Goal: Communication & Community: Participate in discussion

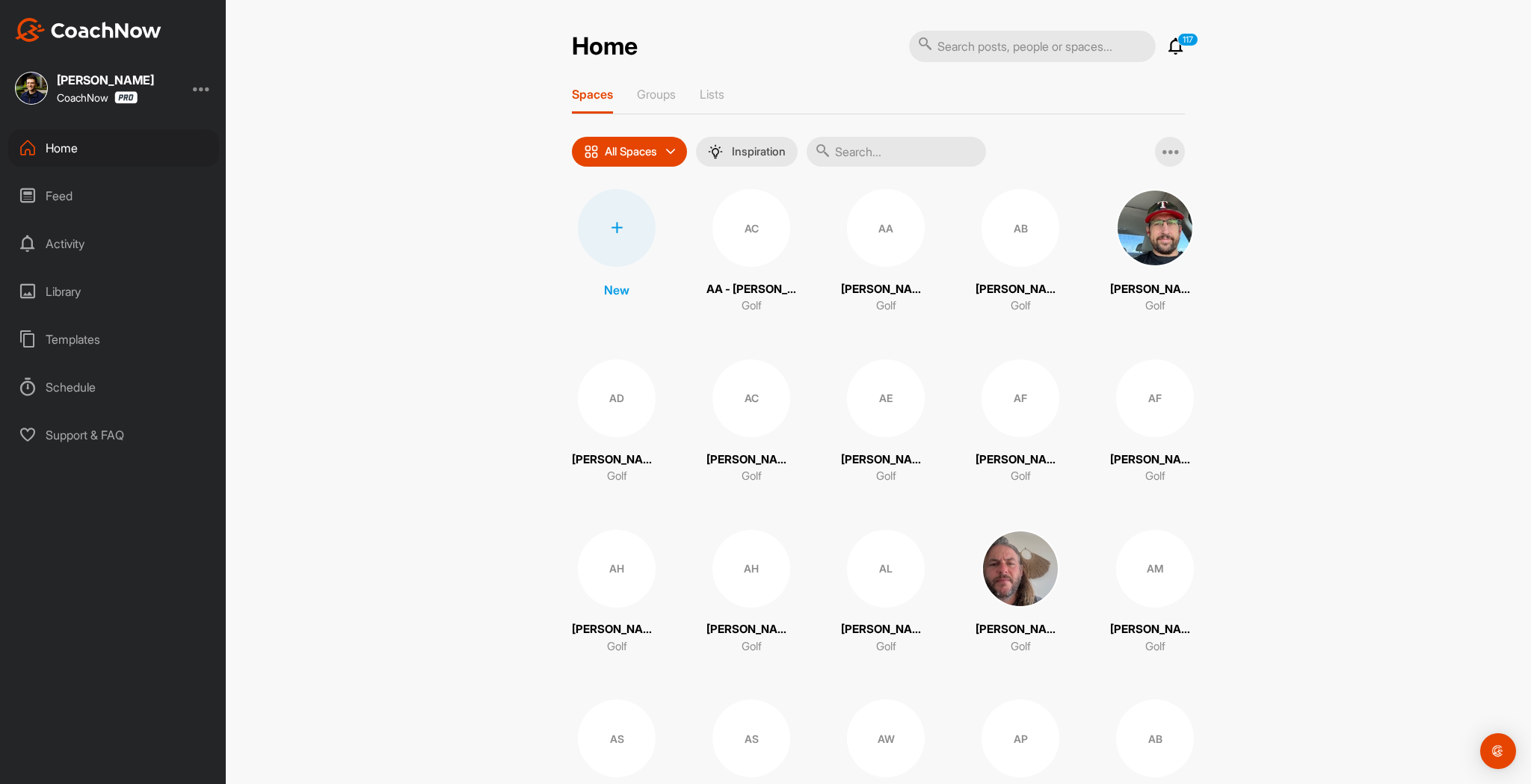
click at [1167, 48] on icon at bounding box center [1176, 46] width 18 height 18
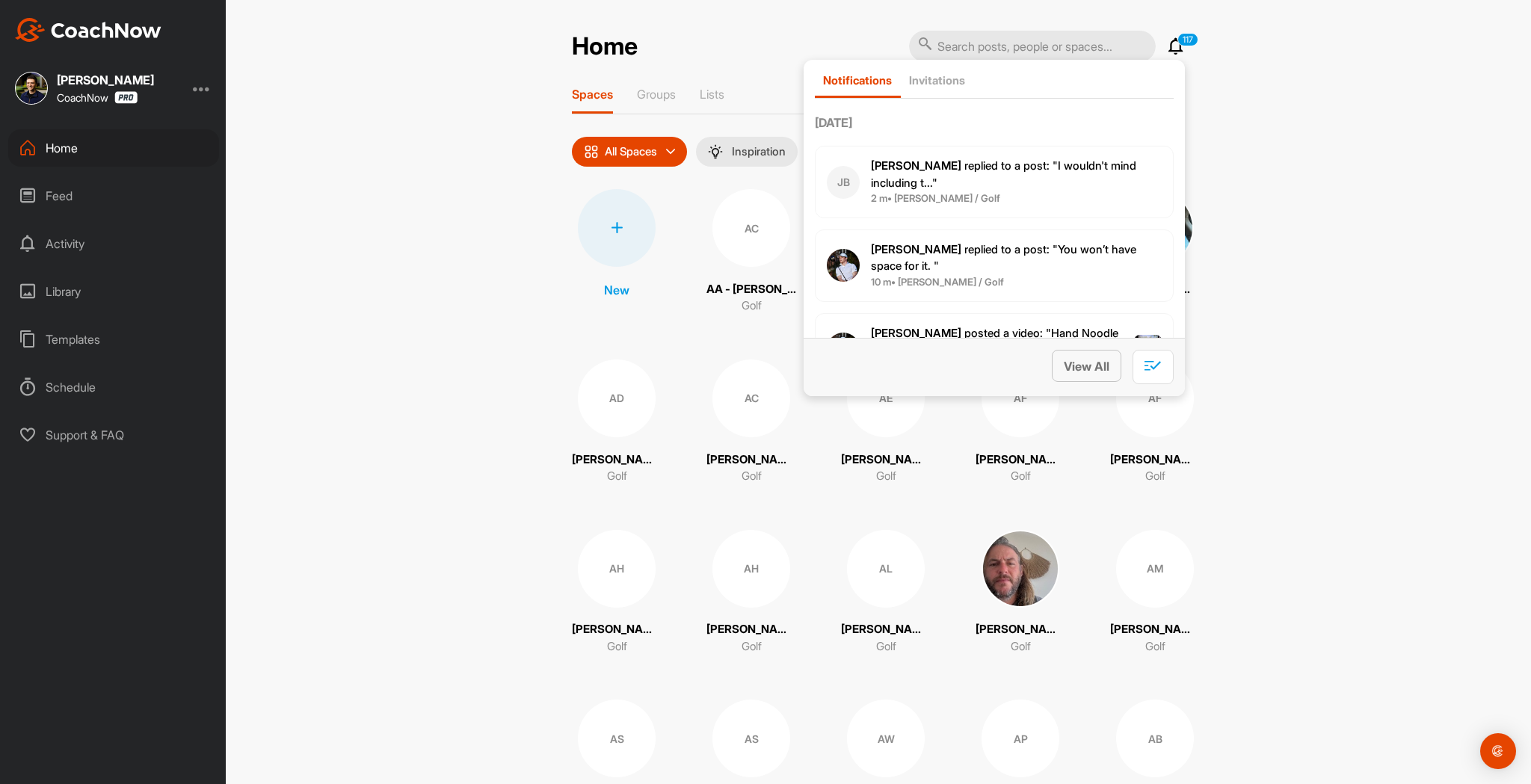
click at [1083, 362] on span "View All" at bounding box center [1086, 366] width 45 height 15
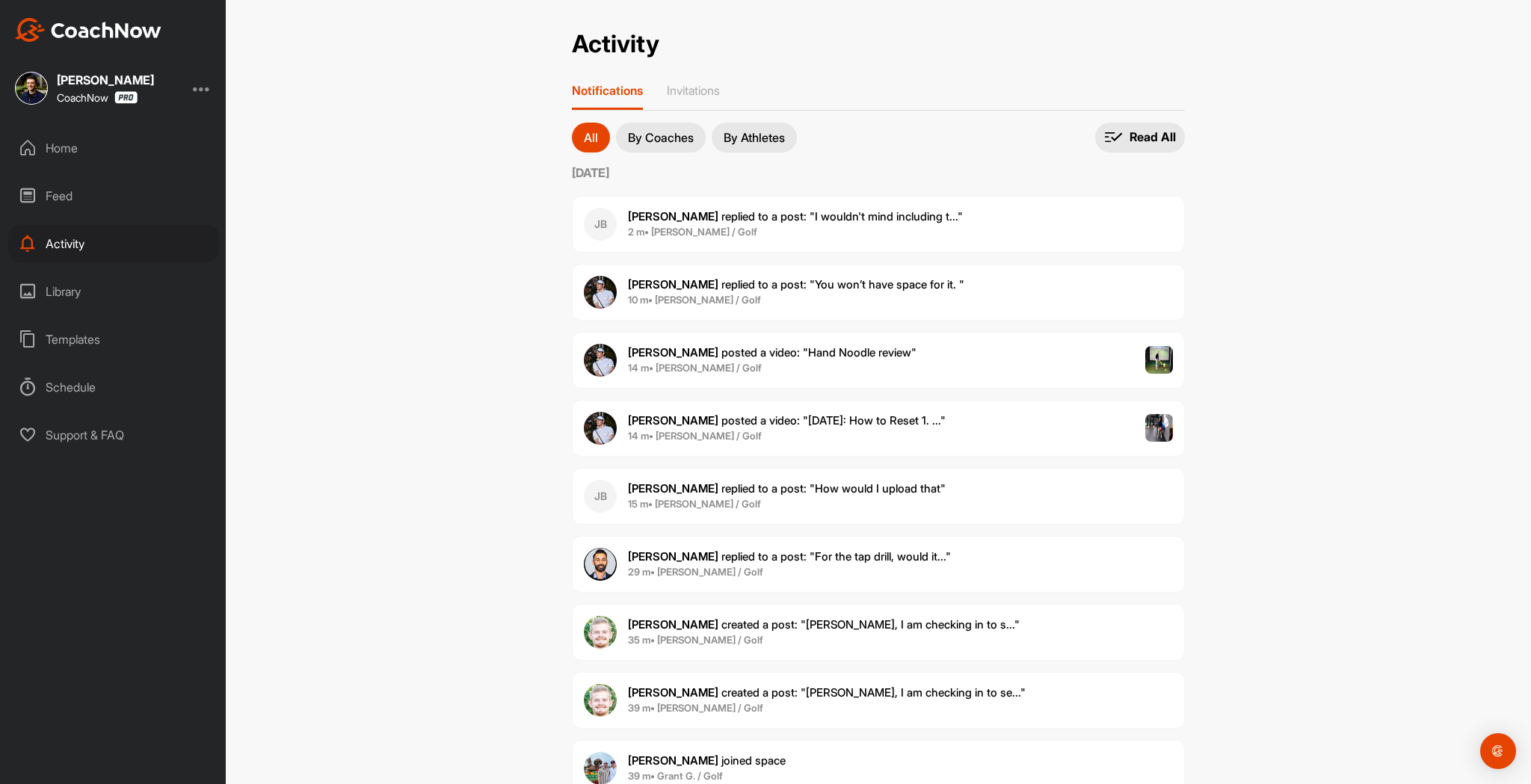
click at [855, 230] on span "2 m • [PERSON_NAME] / Golf" at bounding box center [795, 232] width 335 height 15
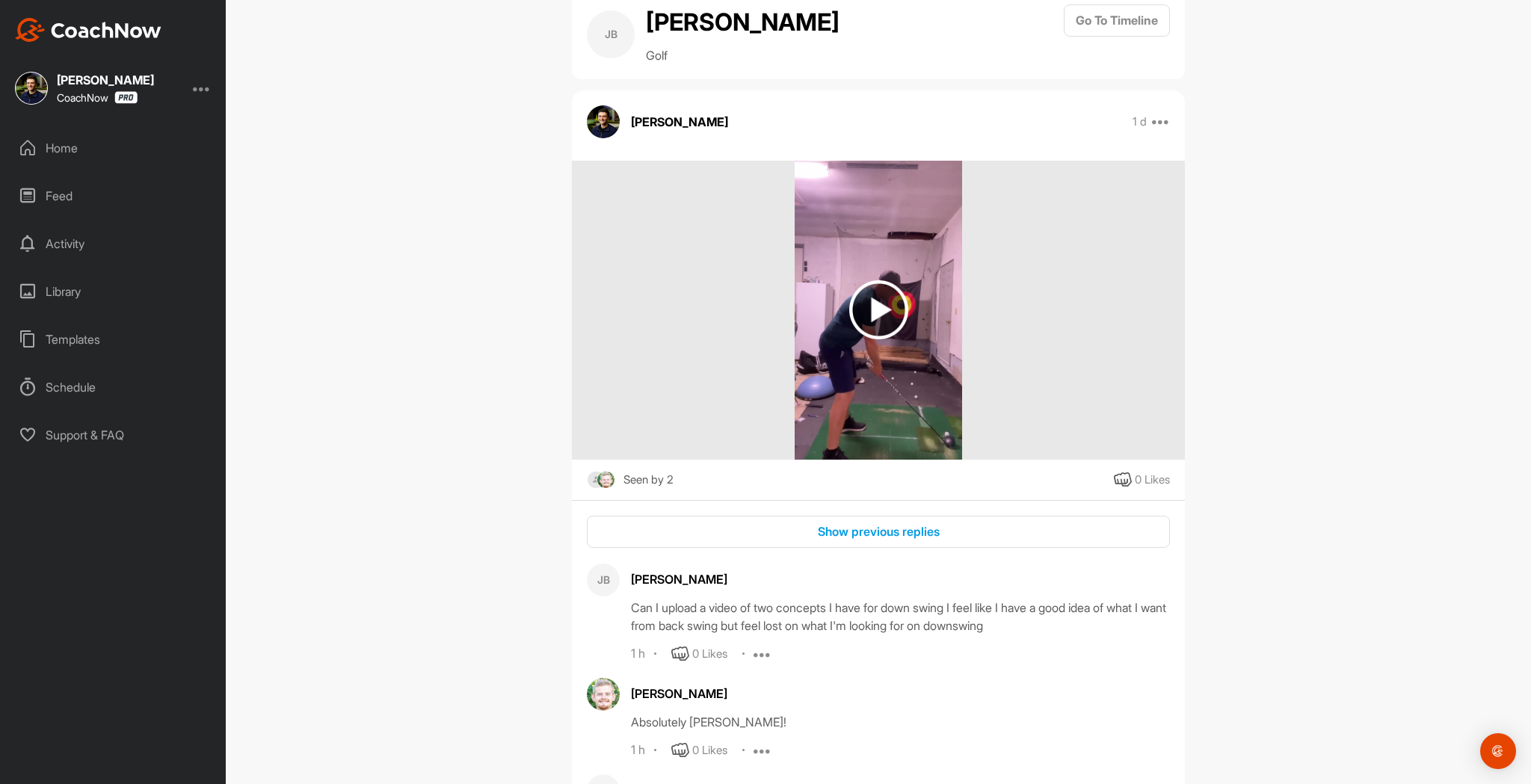
scroll to position [306, 0]
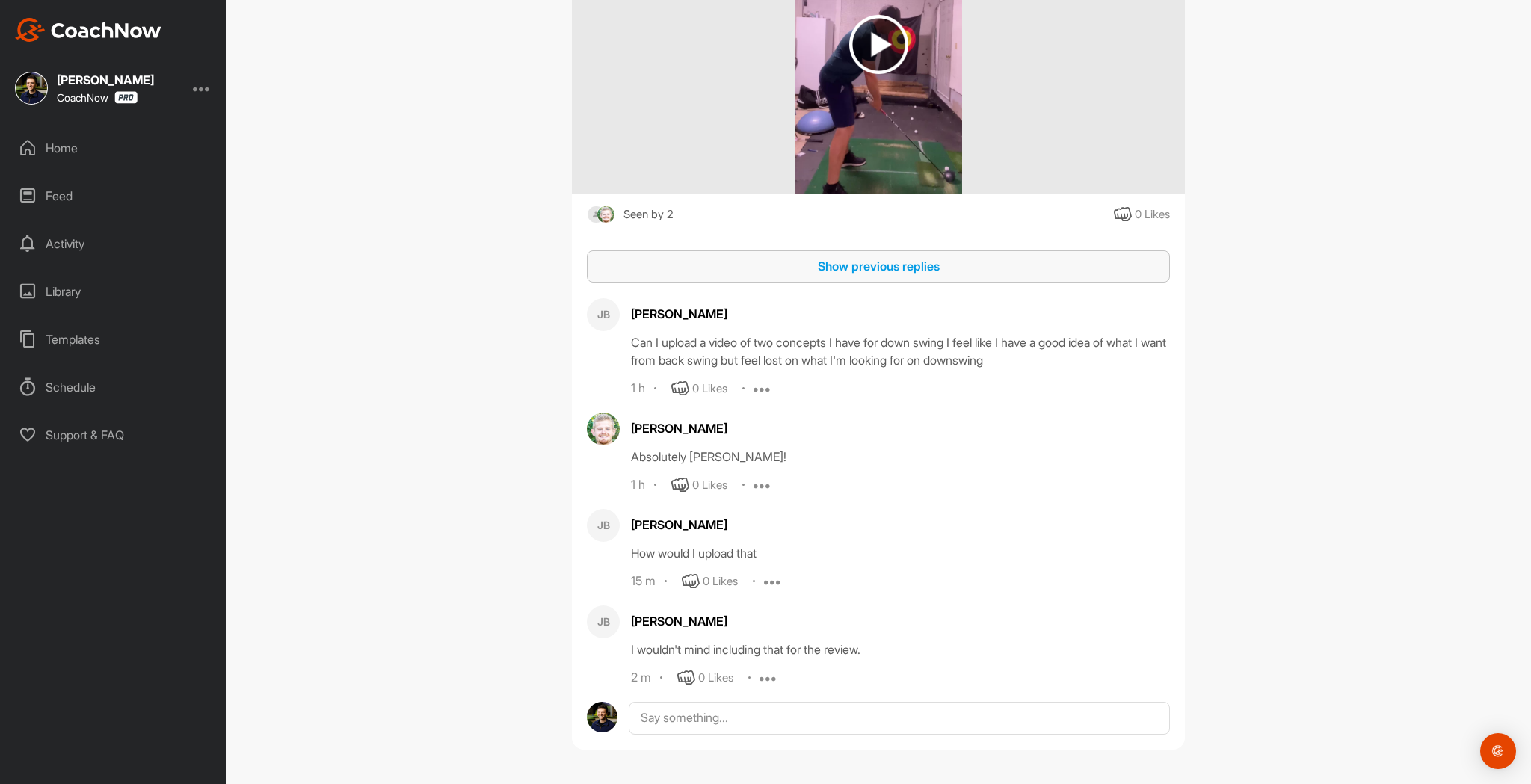
click at [849, 268] on div "Show previous replies" at bounding box center [878, 266] width 559 height 18
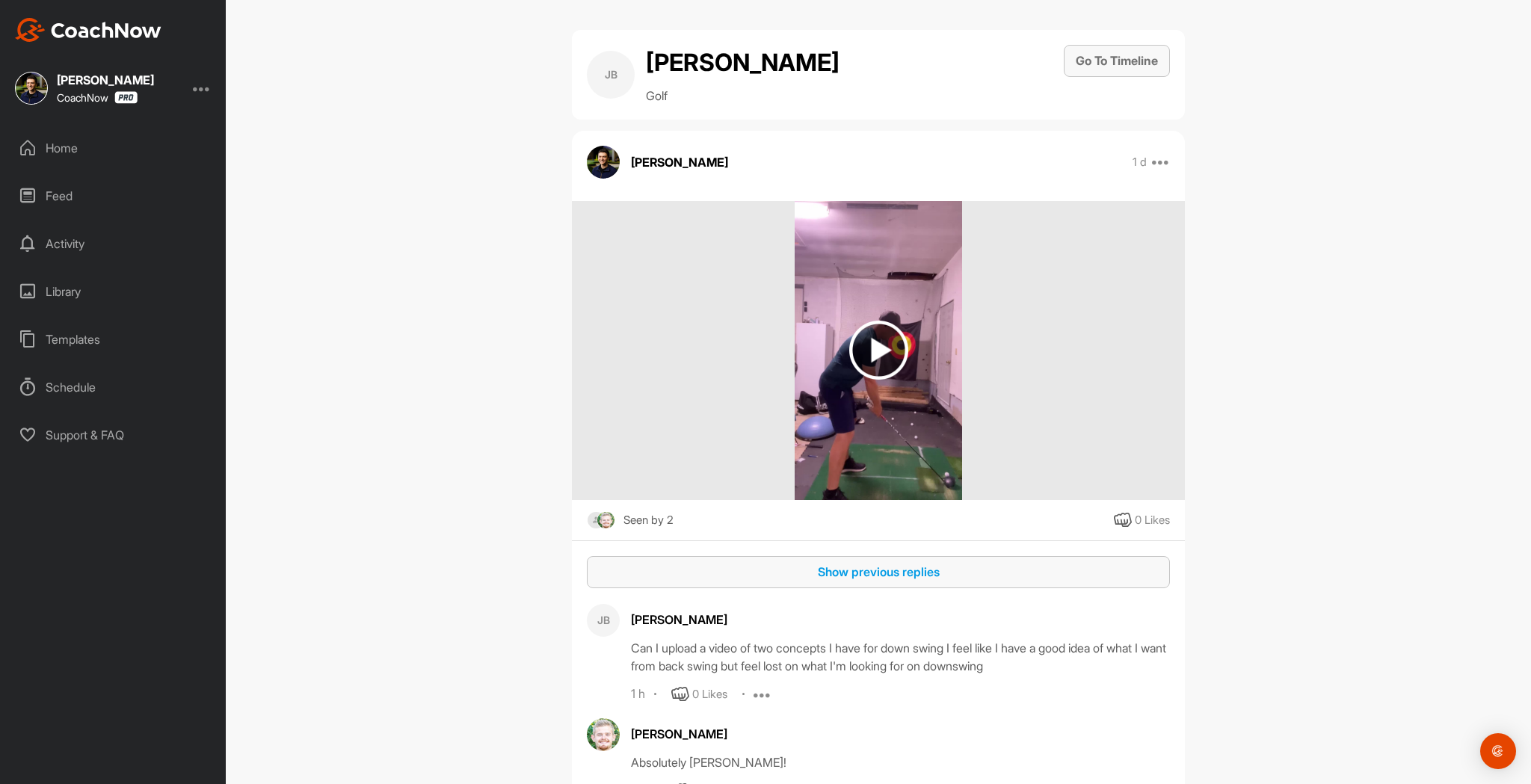
click at [1106, 63] on button "Go To Timeline" at bounding box center [1117, 61] width 106 height 32
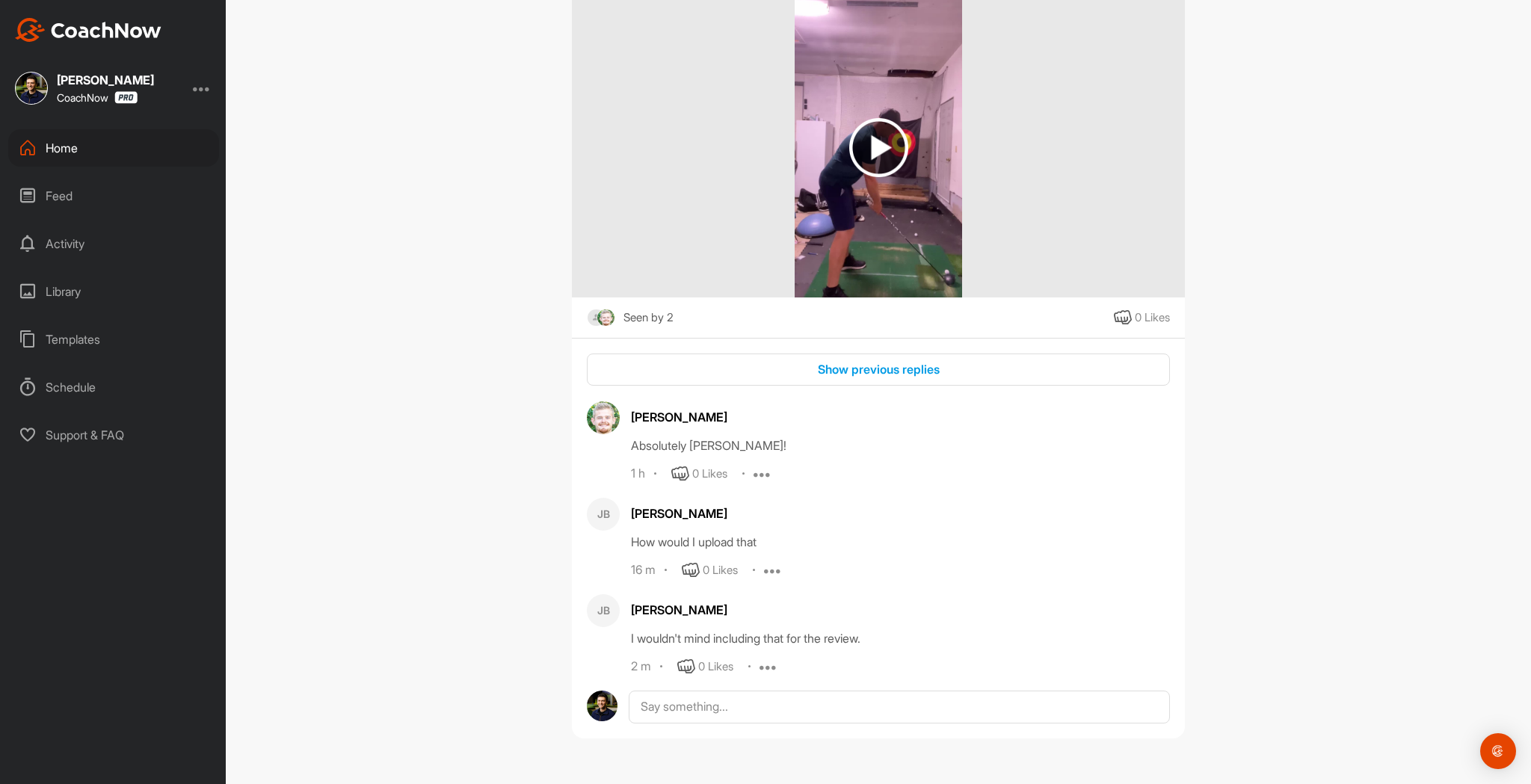
scroll to position [1446, 0]
click at [66, 138] on div "Home" at bounding box center [114, 148] width 211 height 38
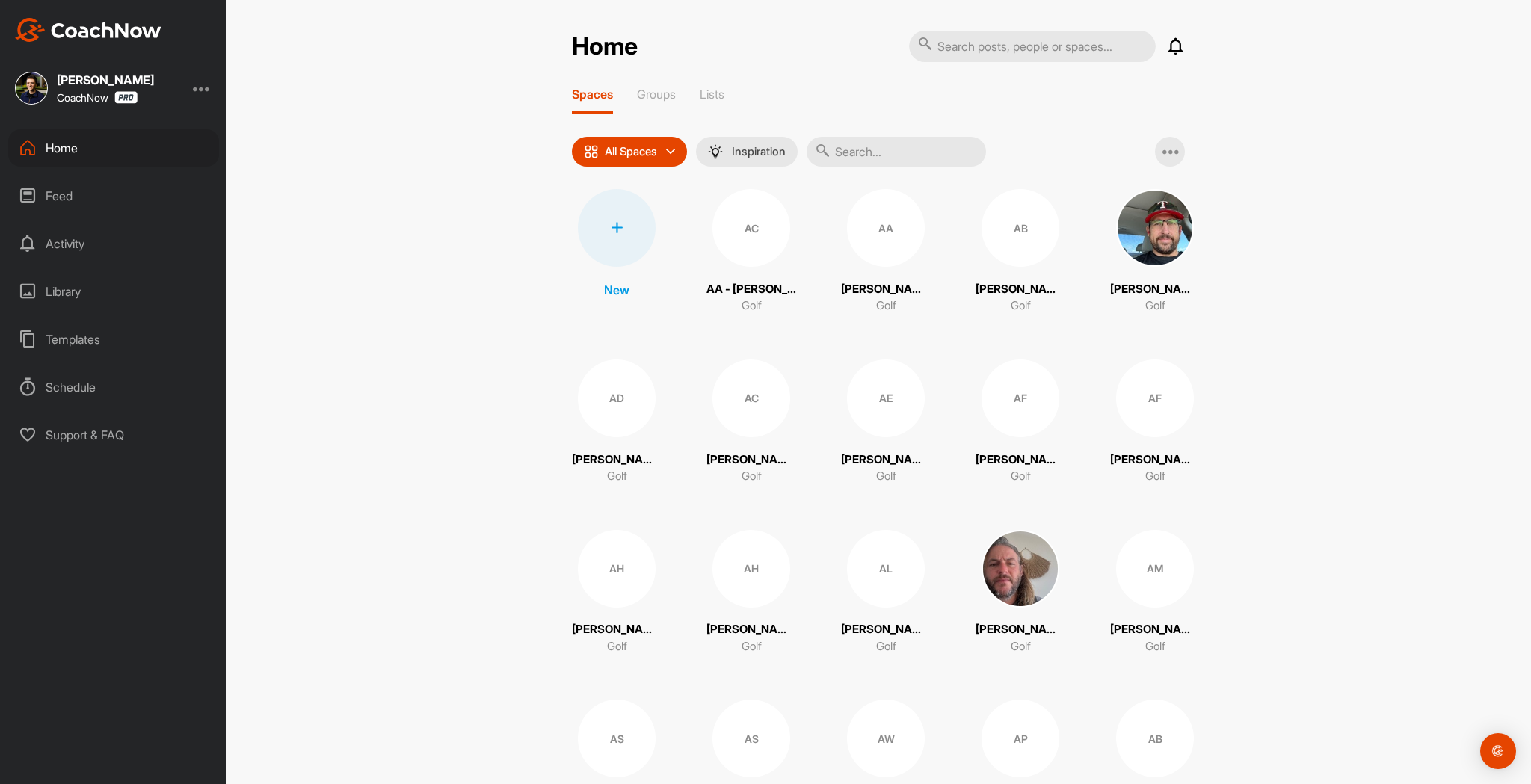
click at [1177, 48] on icon at bounding box center [1176, 46] width 18 height 18
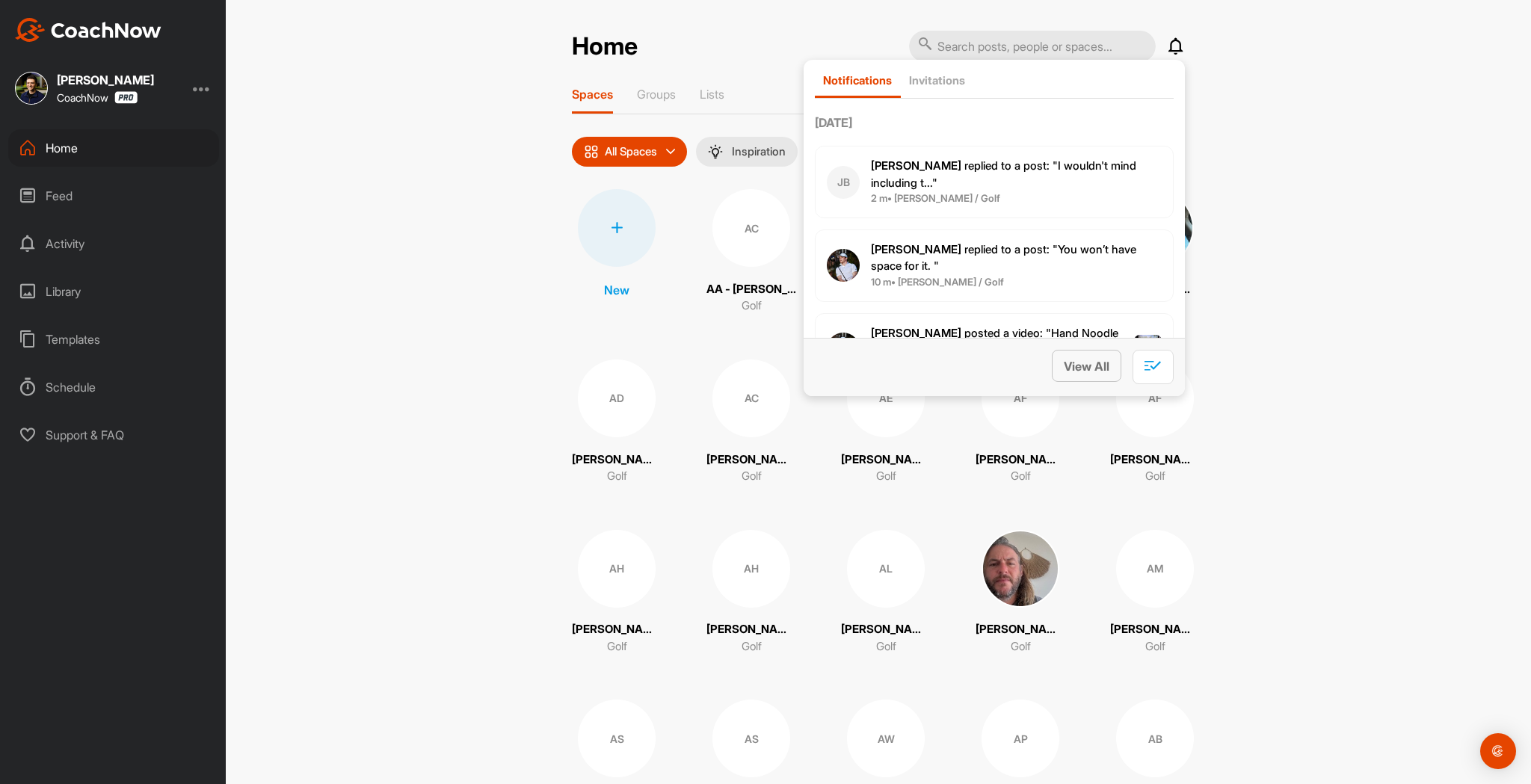
click at [1083, 365] on span "View All" at bounding box center [1086, 366] width 45 height 15
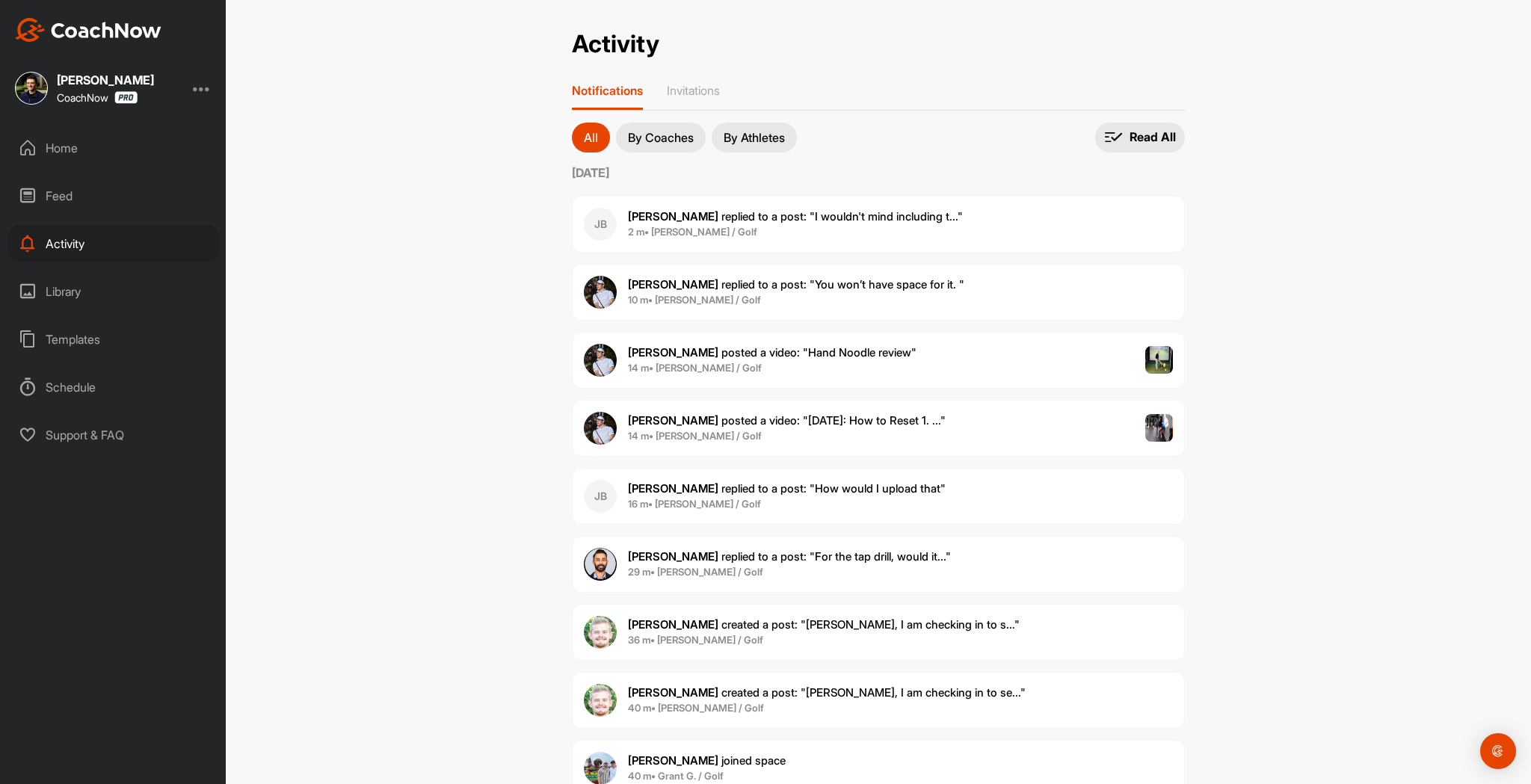
scroll to position [26, 0]
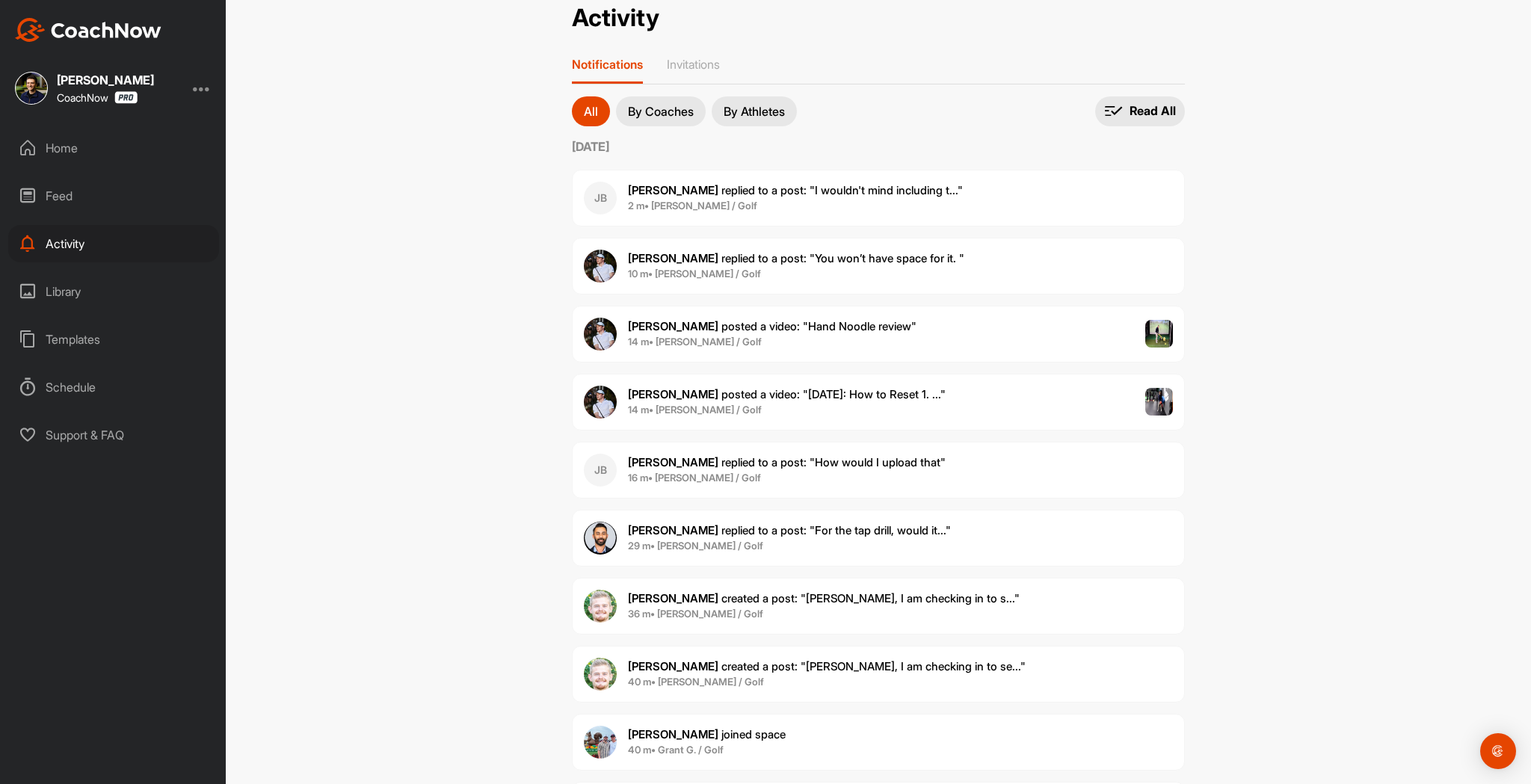
click at [925, 282] on div "[PERSON_NAME] replied to a post : "You won’t have space for it. " 10 m • [PERSO…" at bounding box center [878, 266] width 613 height 57
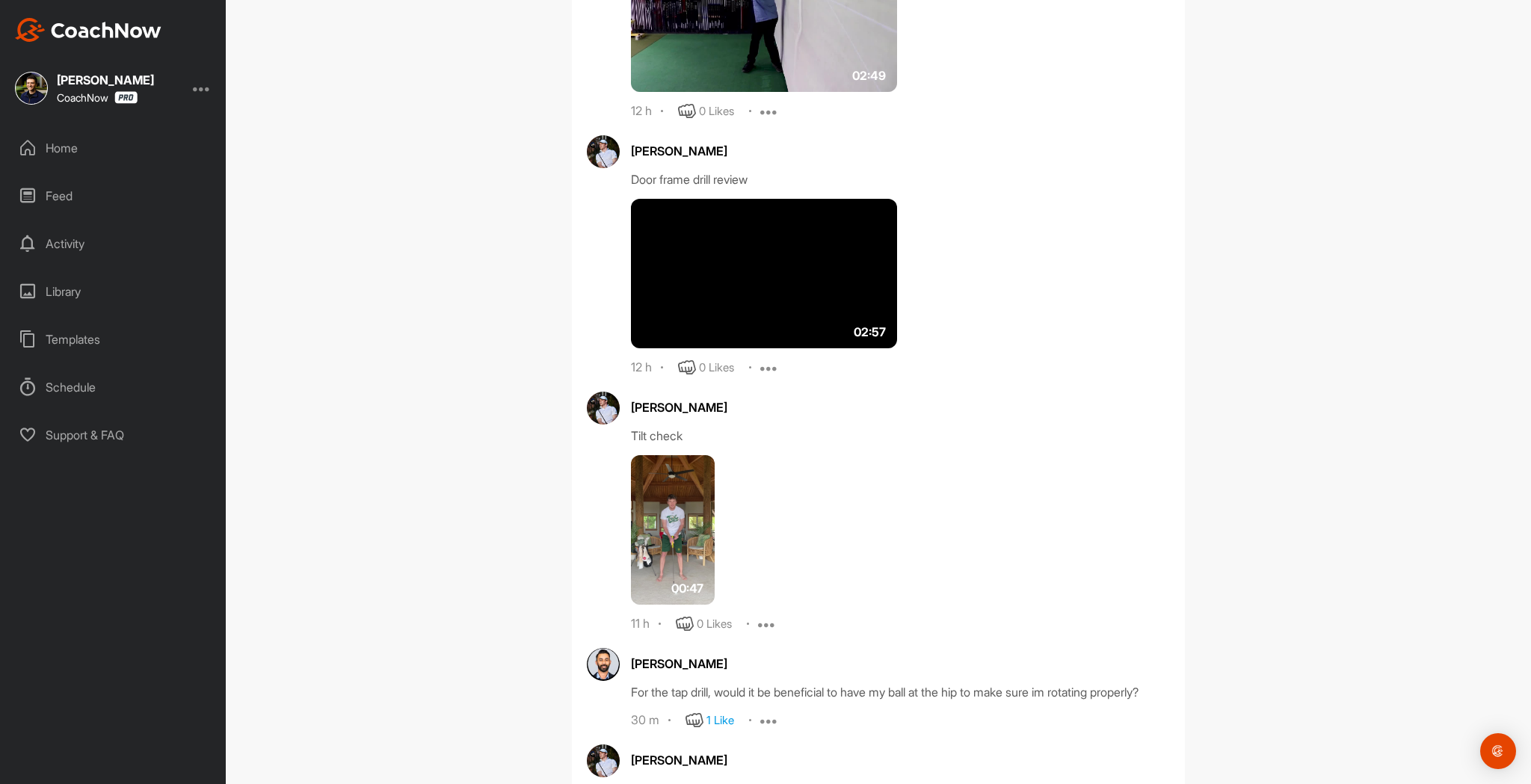
scroll to position [1049, 0]
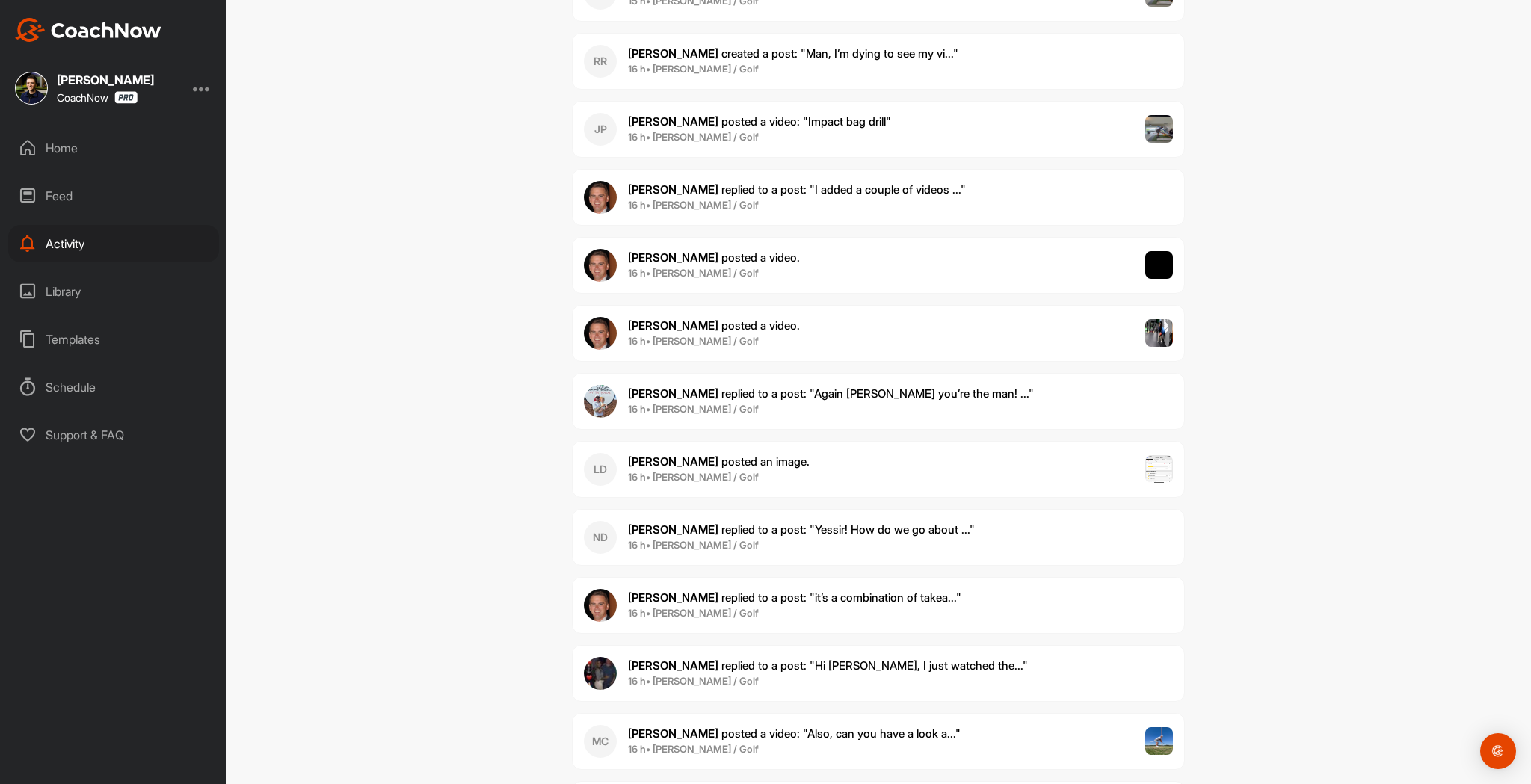
scroll to position [6203, 0]
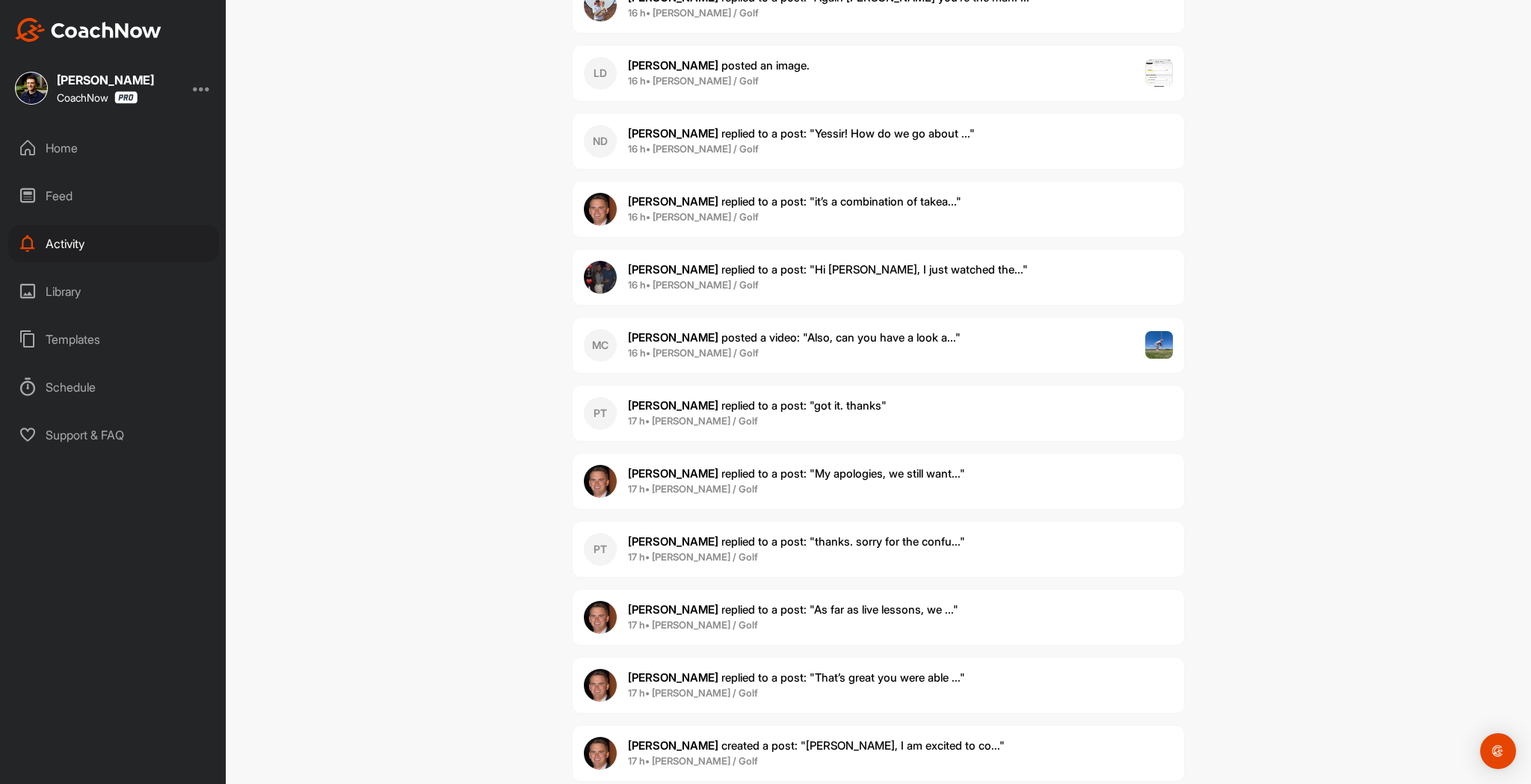
click at [92, 157] on div "Home" at bounding box center [114, 148] width 211 height 38
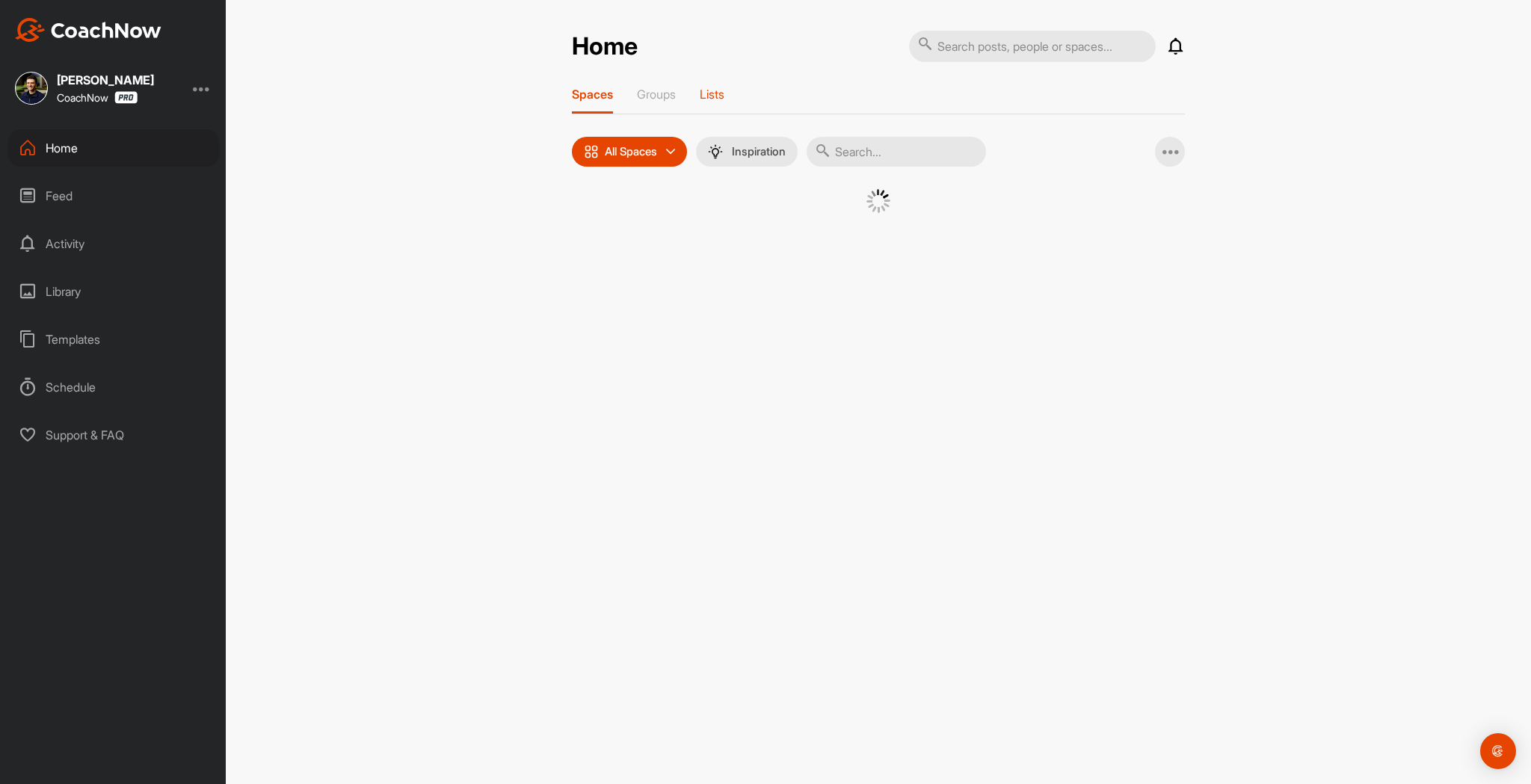
click at [723, 90] on p "Lists" at bounding box center [712, 94] width 25 height 15
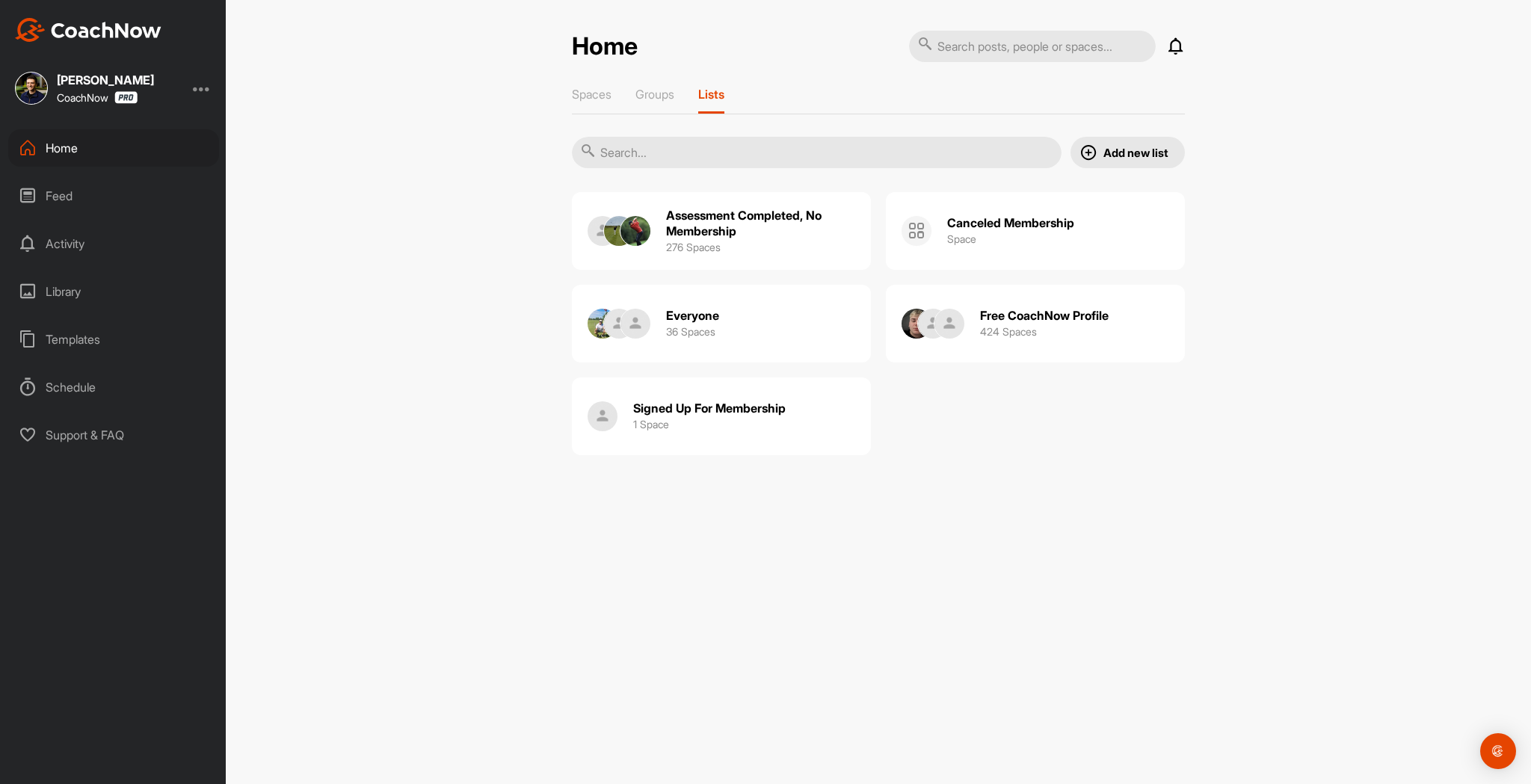
click at [1178, 51] on icon at bounding box center [1176, 46] width 18 height 18
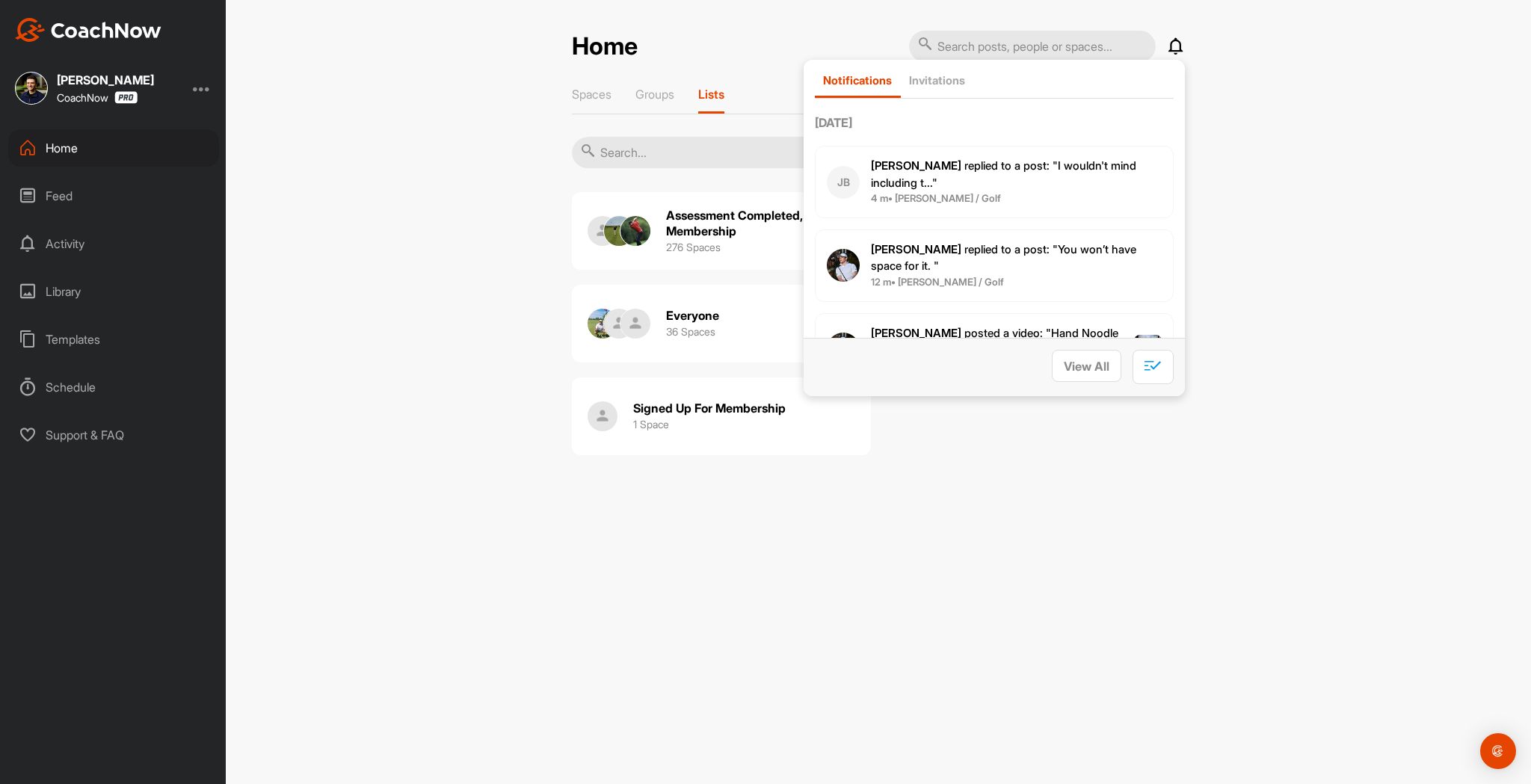
click at [1096, 345] on div "View All" at bounding box center [994, 367] width 381 height 59
click at [1096, 363] on span "View All" at bounding box center [1086, 366] width 45 height 15
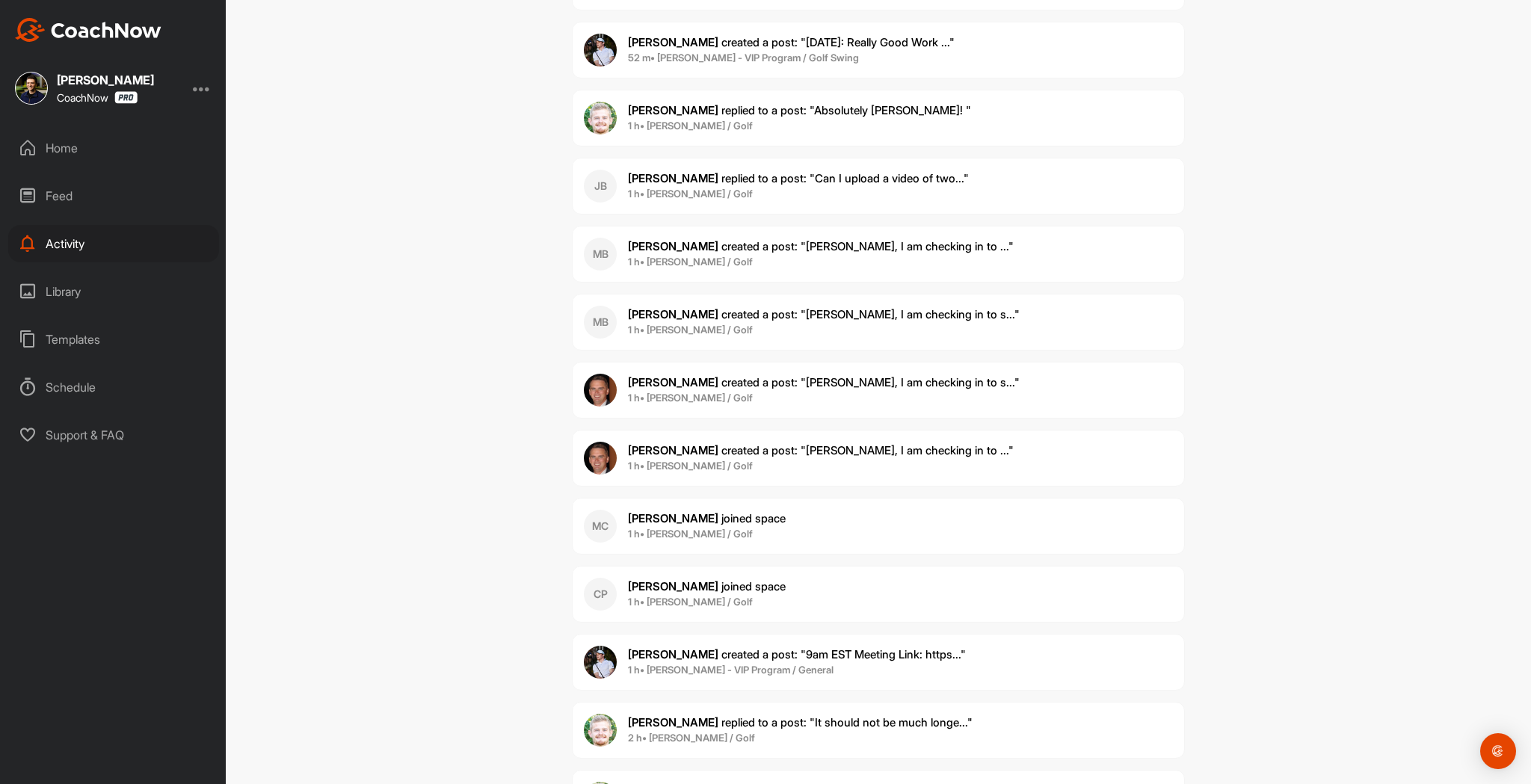
scroll to position [1842, 0]
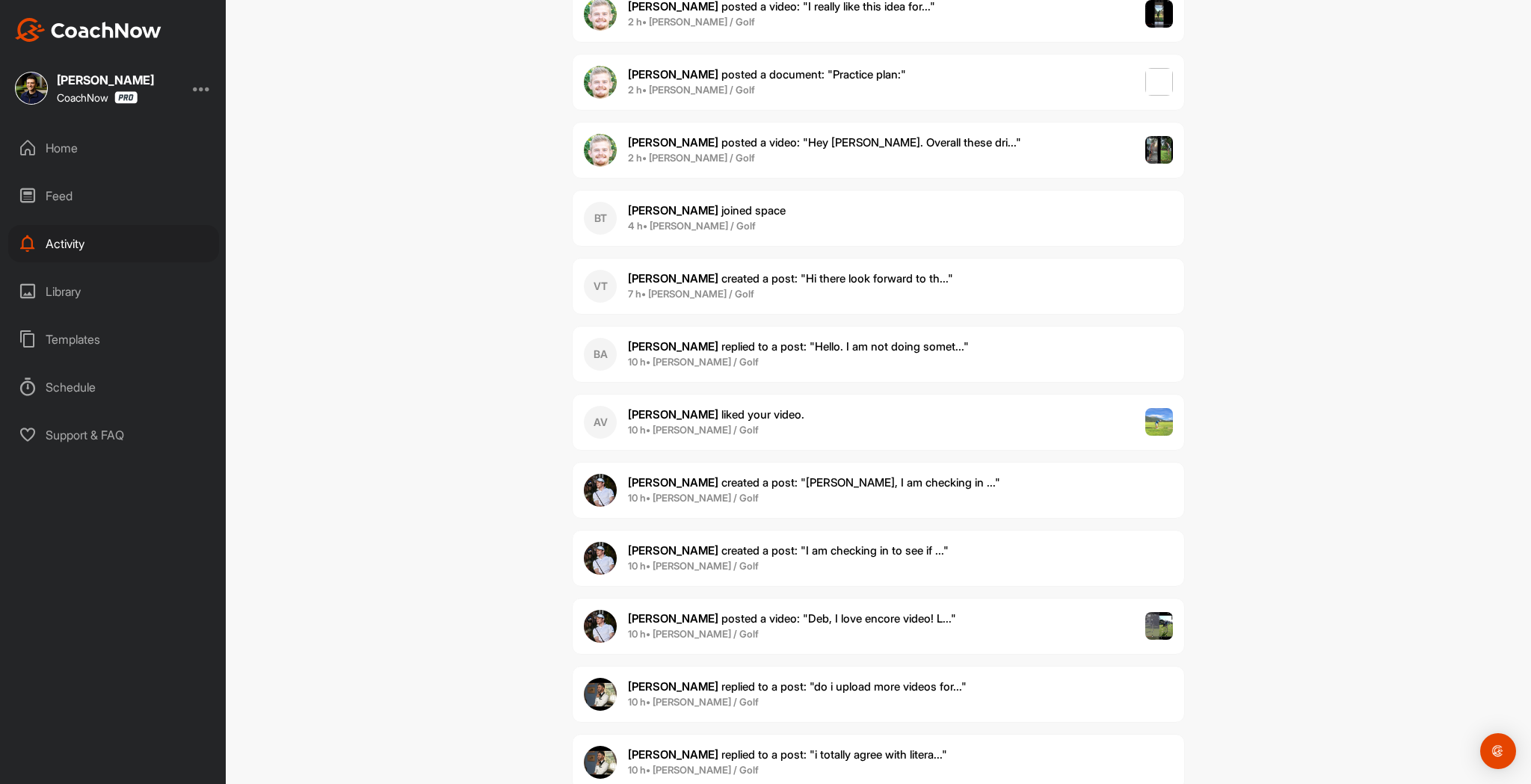
click at [967, 360] on div "BA [PERSON_NAME] replied to a post : "Hello. I am not doing somet..." 10 h • [P…" at bounding box center [878, 354] width 613 height 57
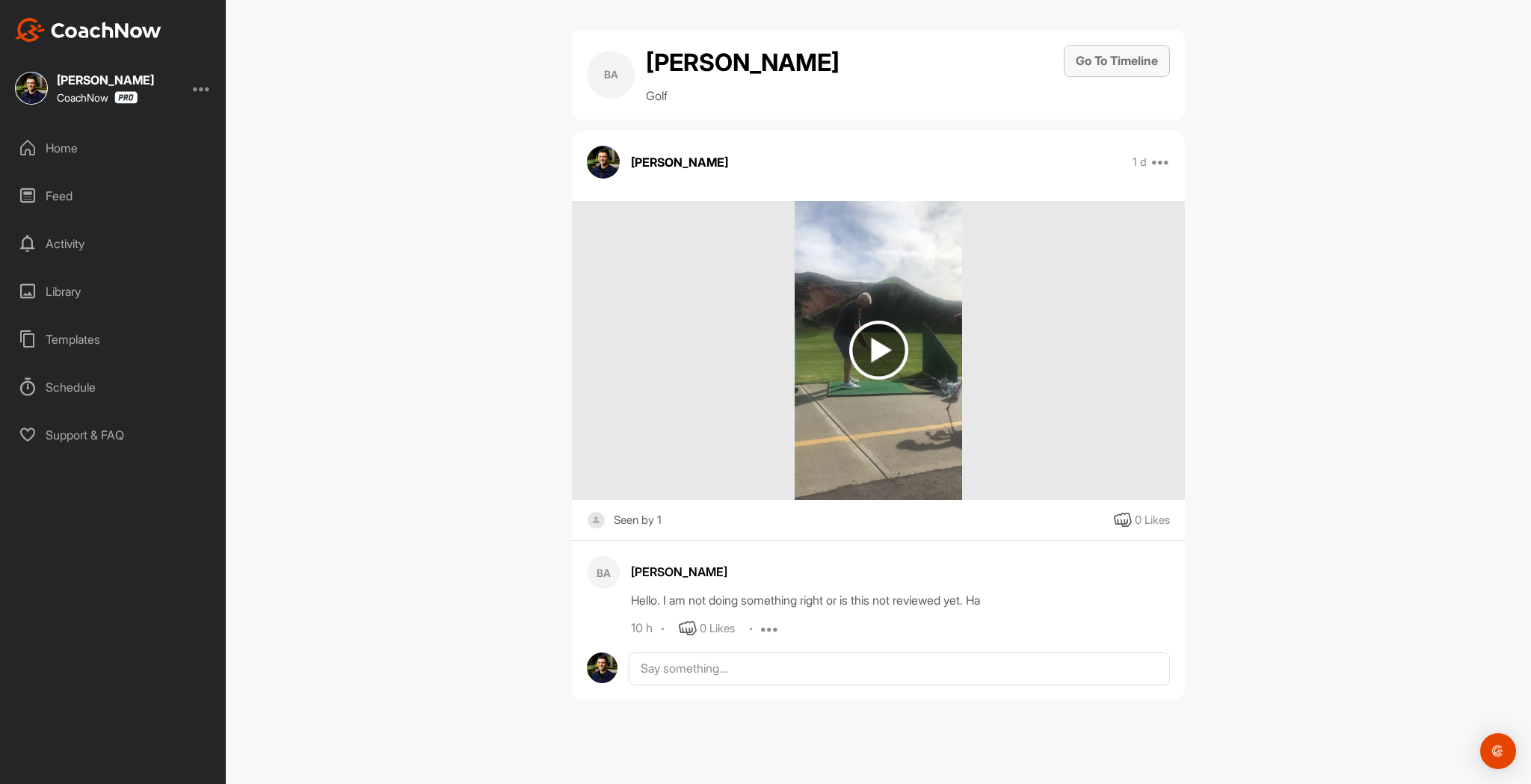
click at [1098, 63] on button "Go To Timeline" at bounding box center [1117, 61] width 106 height 32
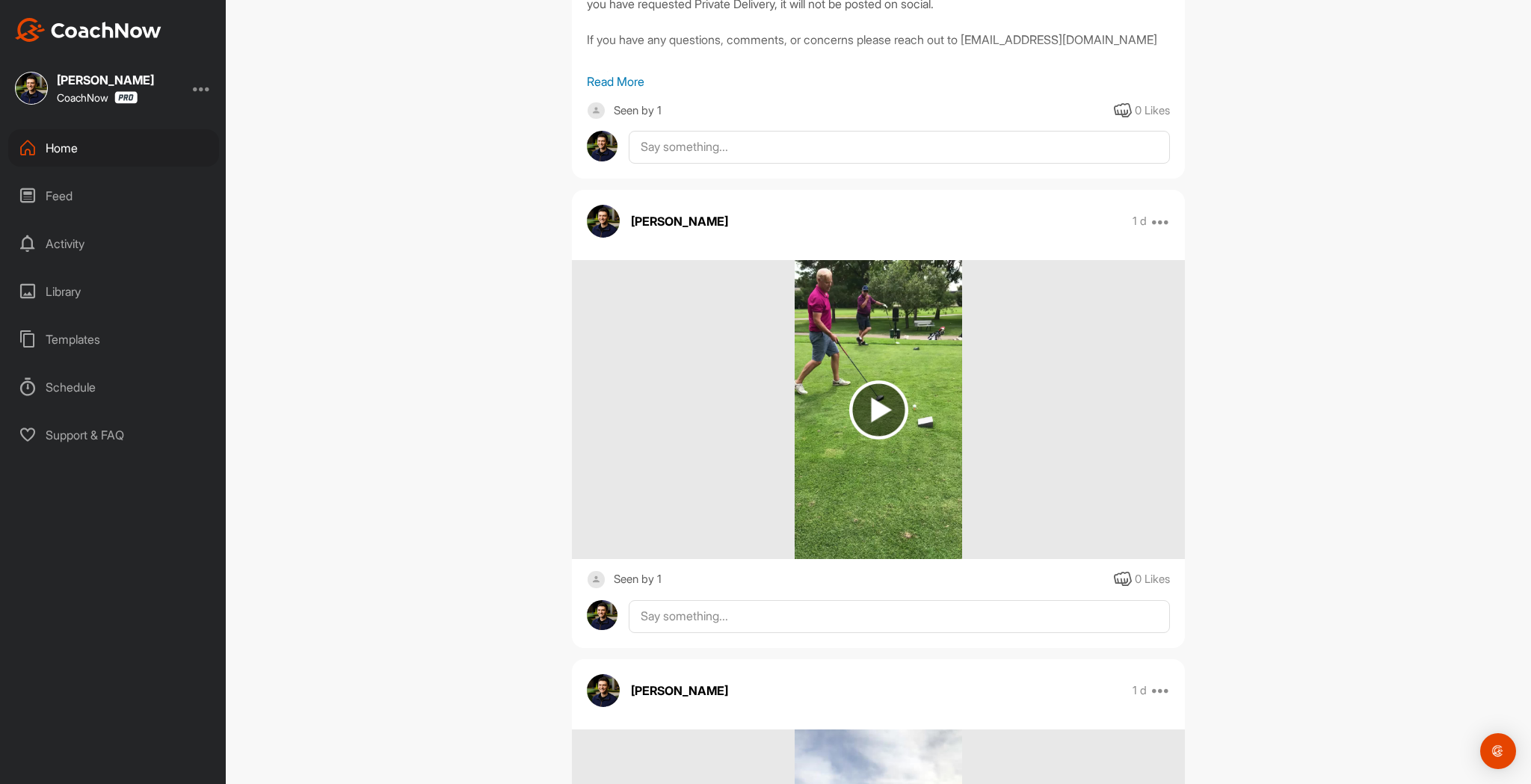
scroll to position [214, 0]
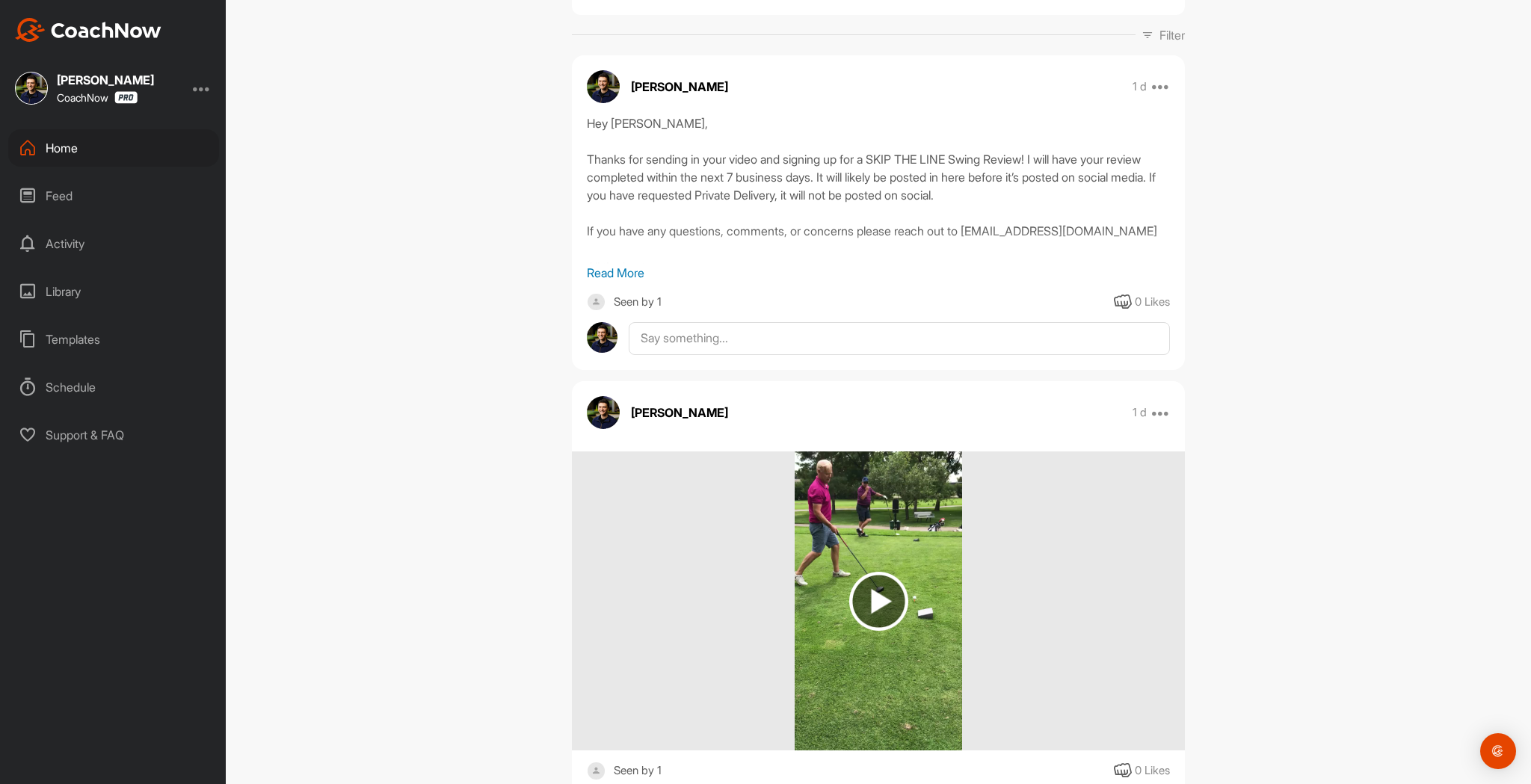
click at [624, 268] on p "Read More" at bounding box center [878, 273] width 583 height 18
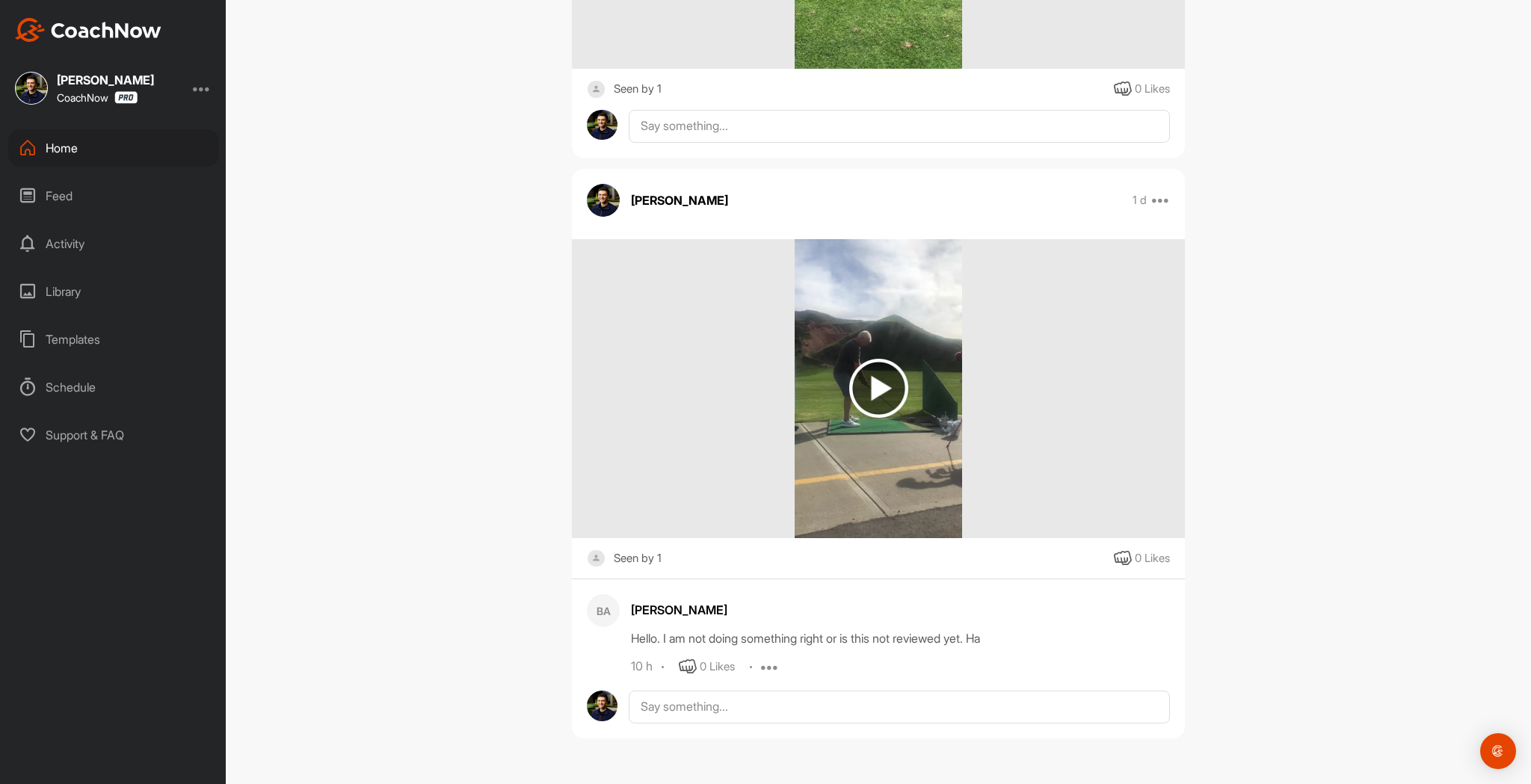
scroll to position [0, 0]
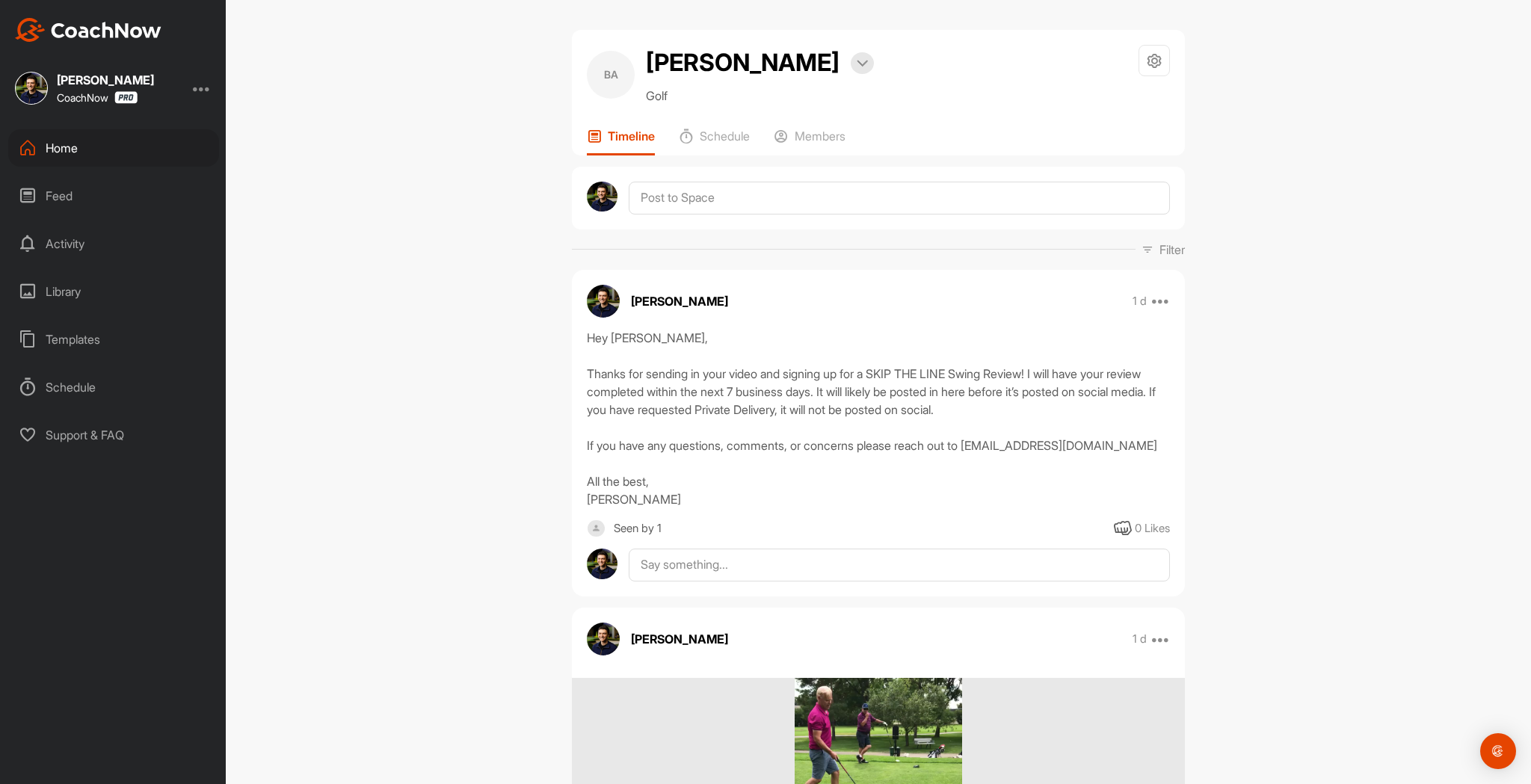
click at [1125, 538] on div "0 Likes" at bounding box center [1143, 528] width 57 height 18
click at [1122, 538] on icon at bounding box center [1123, 528] width 18 height 18
click at [152, 135] on div "Home" at bounding box center [114, 148] width 211 height 38
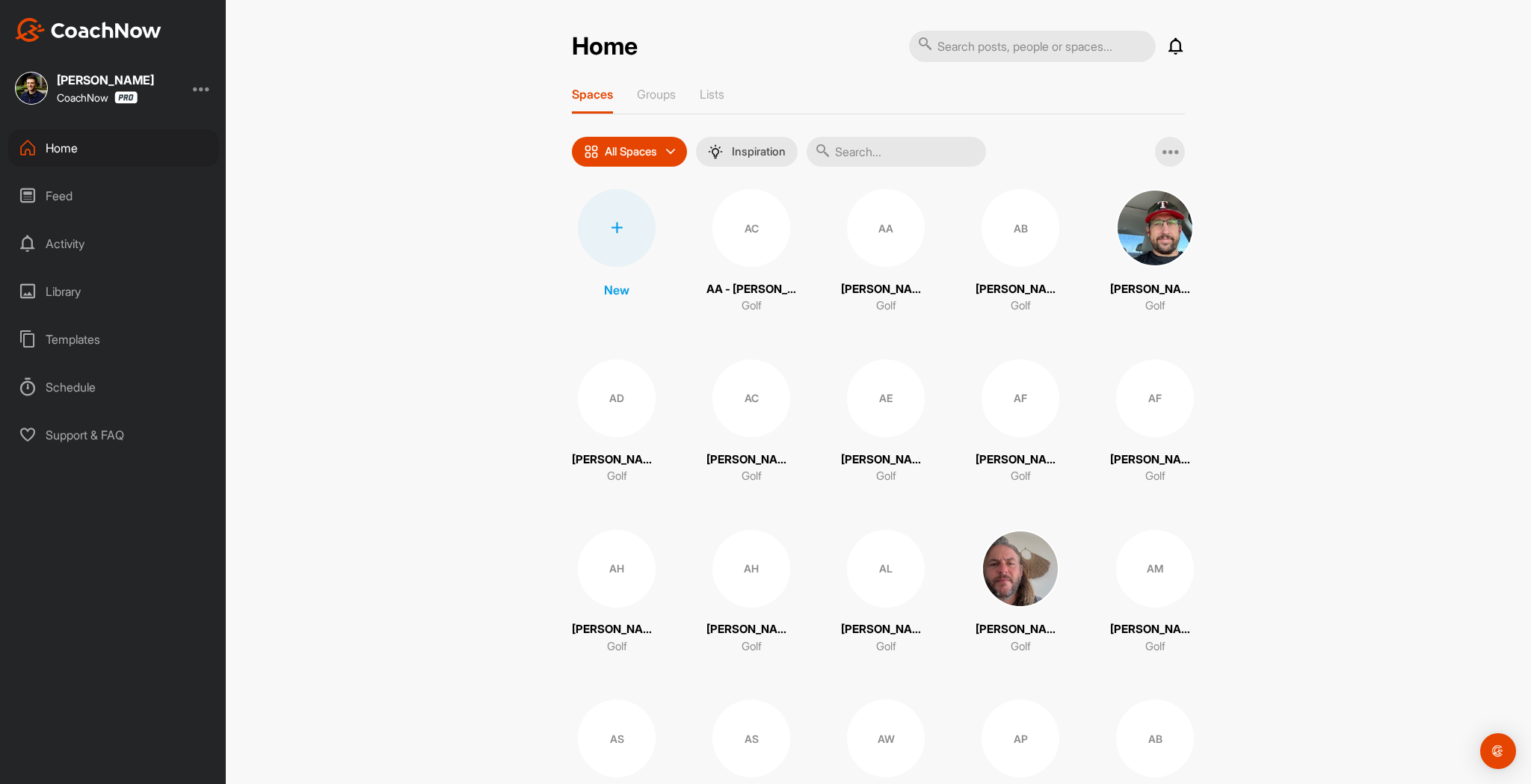
click at [1168, 49] on icon at bounding box center [1176, 46] width 18 height 18
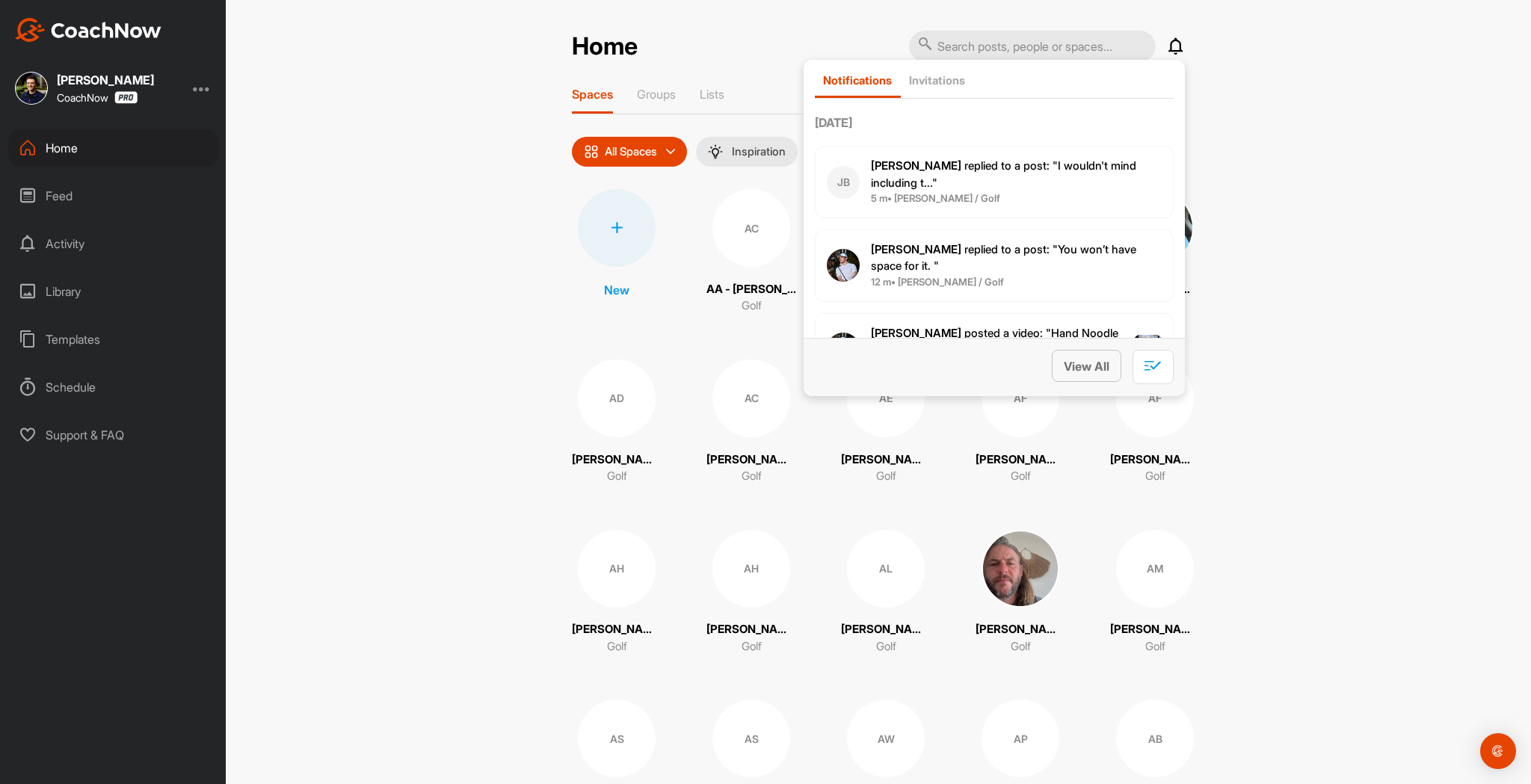
click at [1082, 368] on span "View All" at bounding box center [1086, 366] width 45 height 15
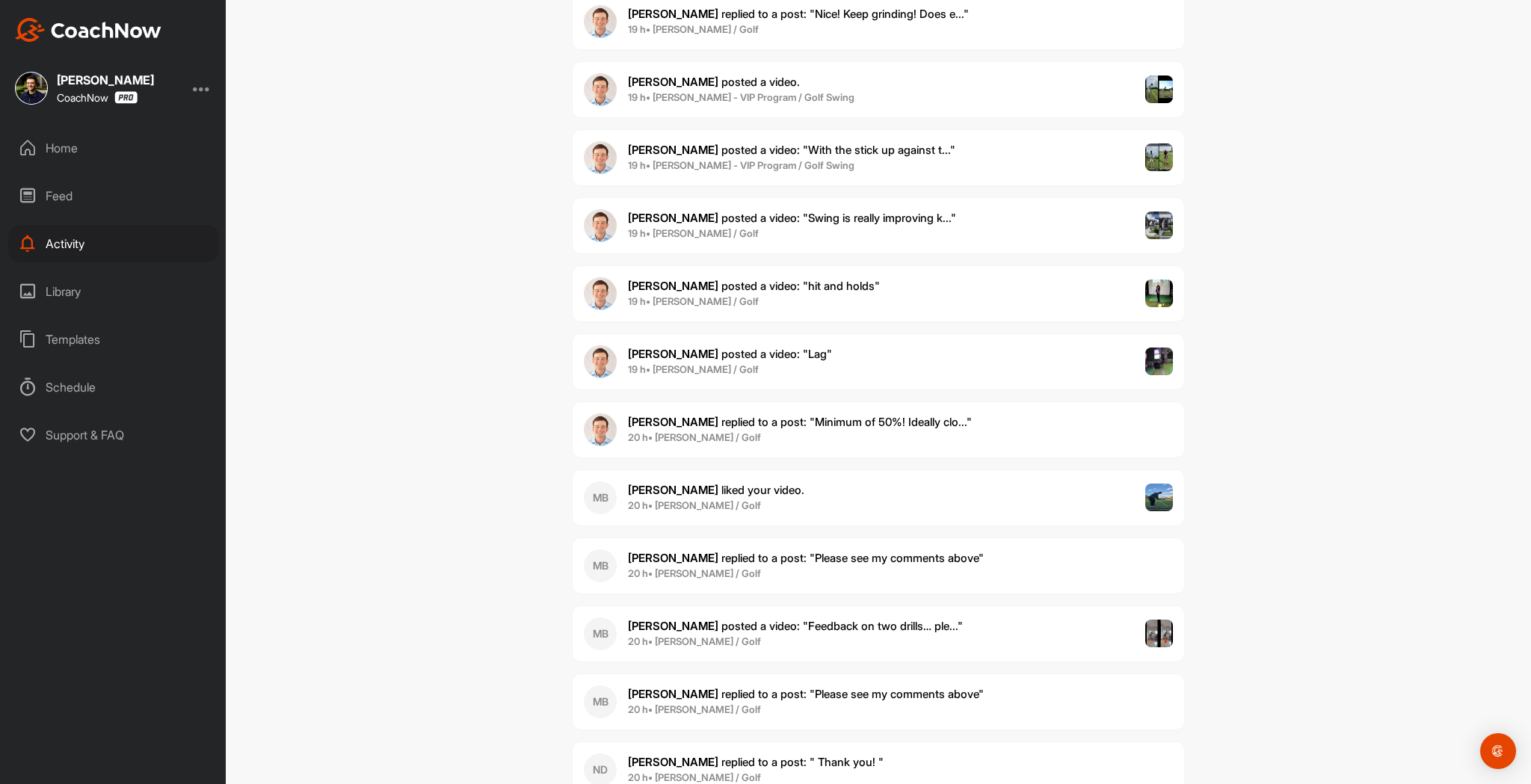
scroll to position [9646, 0]
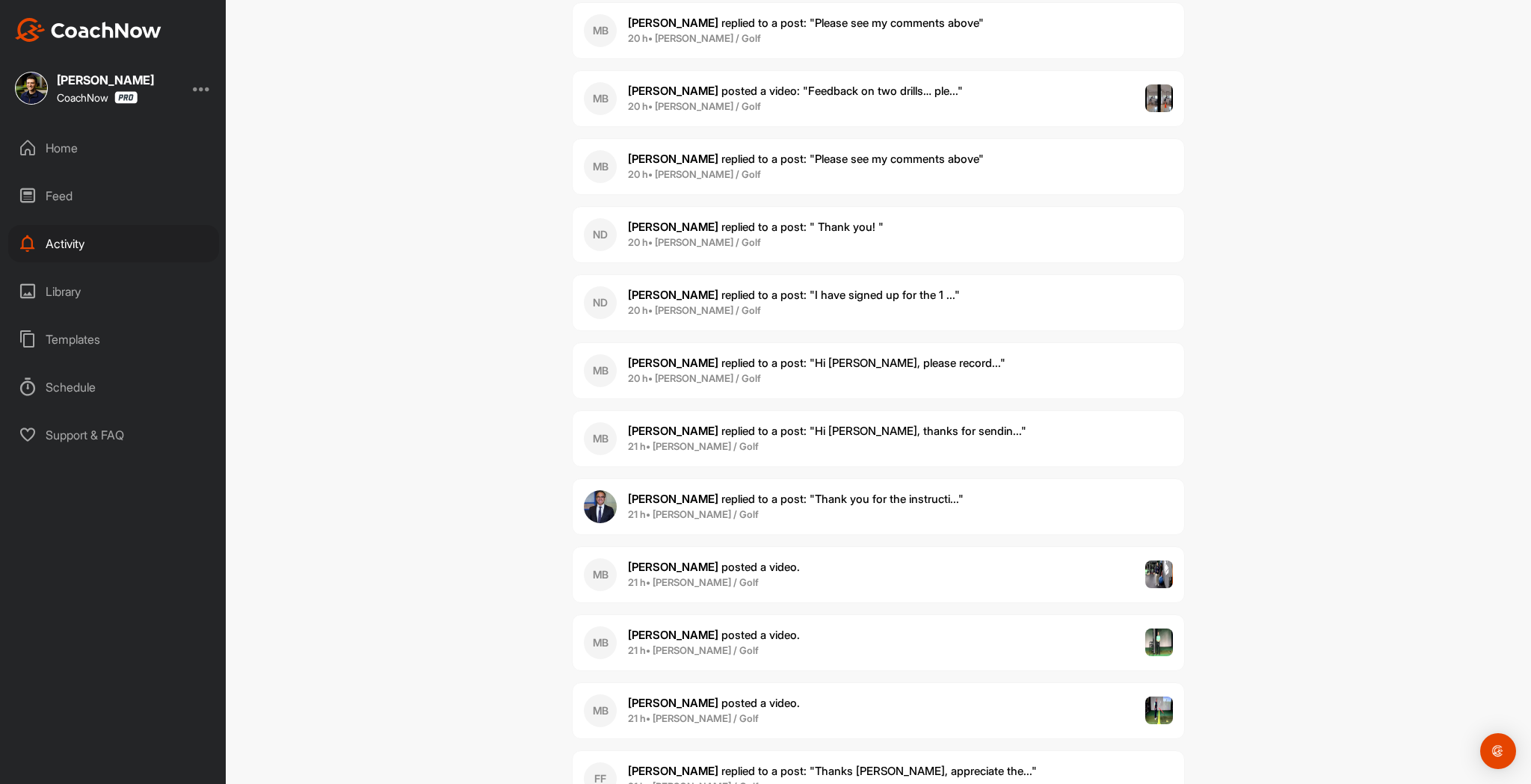
click at [1006, 512] on div "[PERSON_NAME] replied to a post : "Thank you for the instructi..." 21 h • [PERS…" at bounding box center [878, 507] width 613 height 57
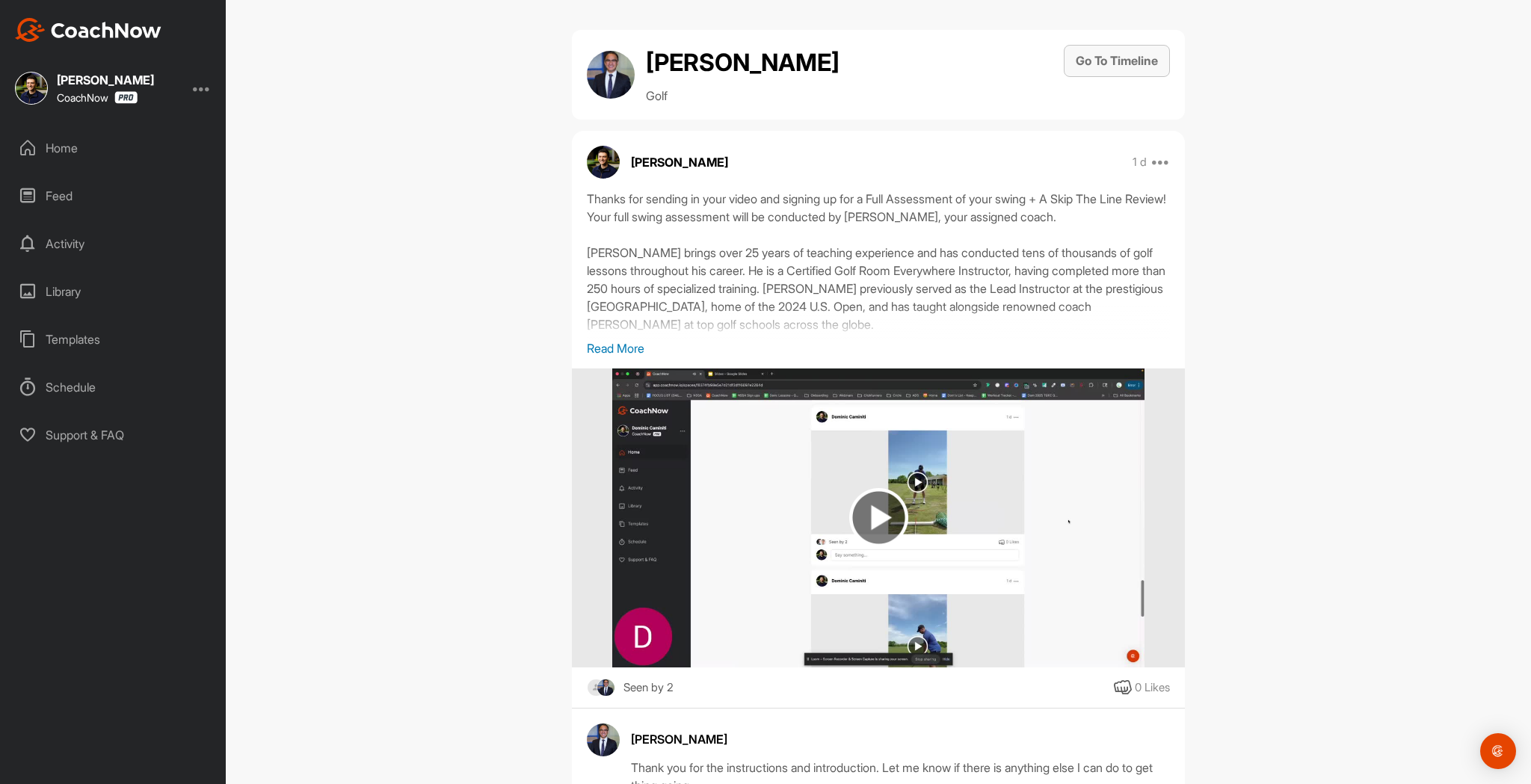
click at [1117, 62] on button "Go To Timeline" at bounding box center [1117, 61] width 106 height 32
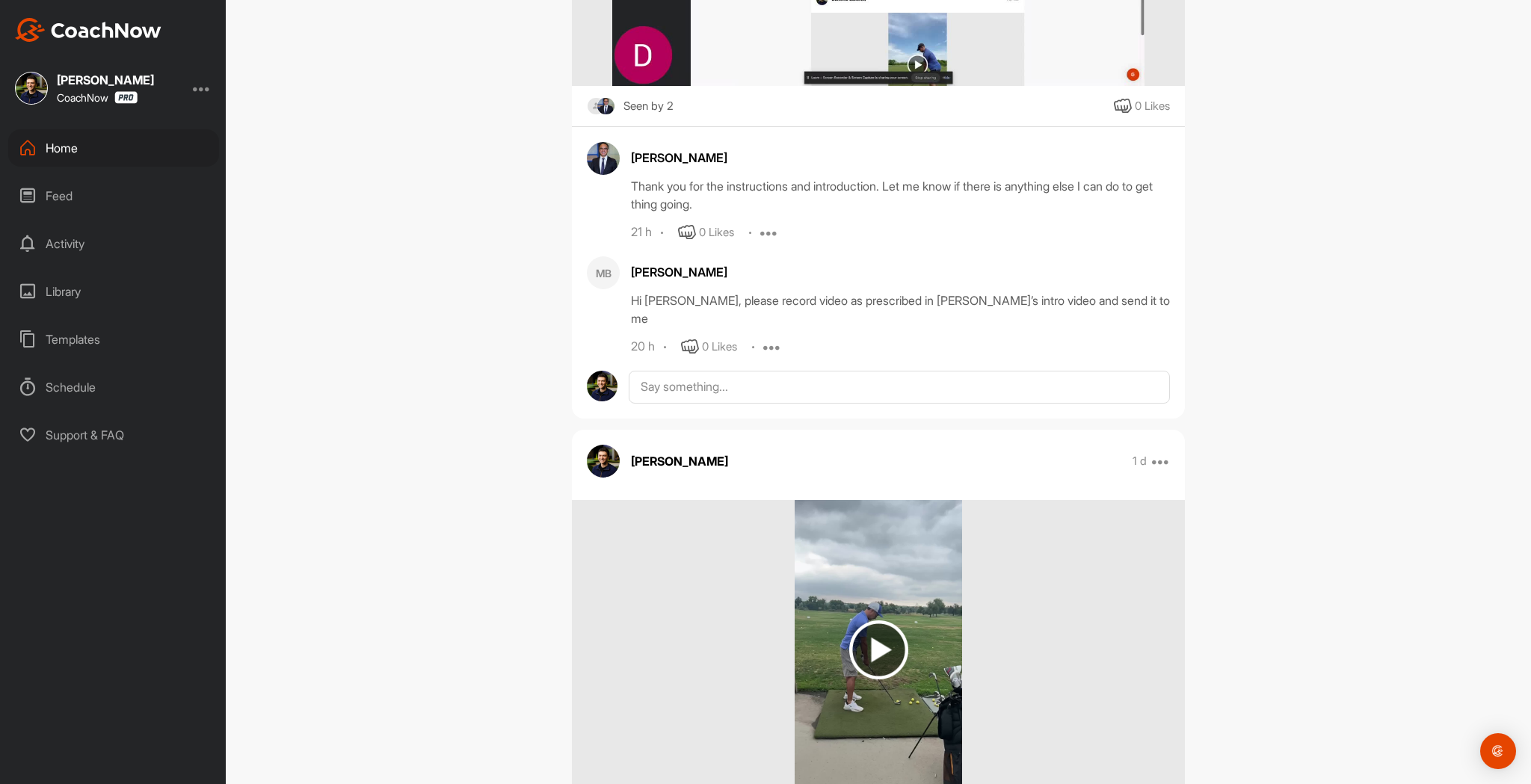
scroll to position [851, 0]
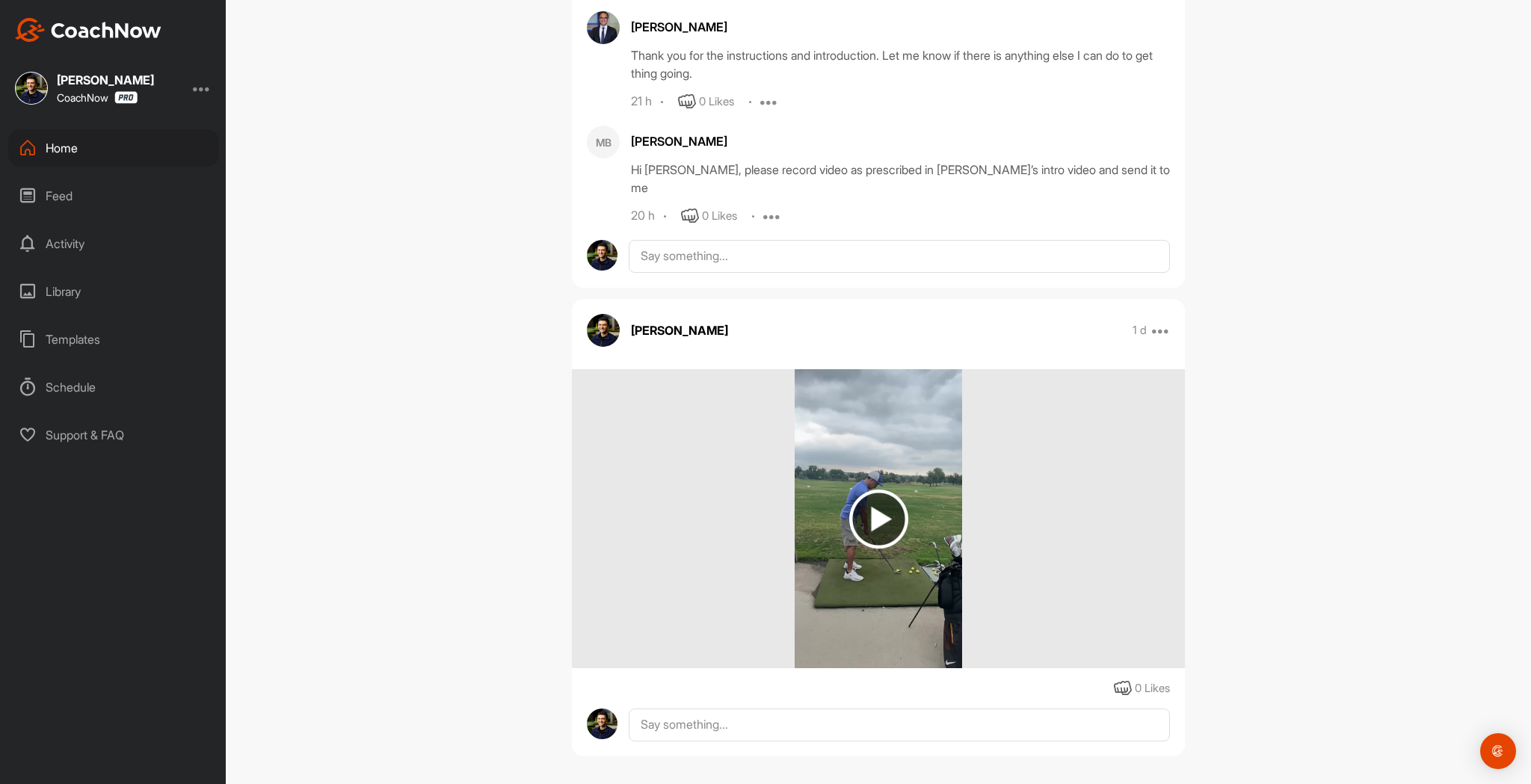
click at [646, 143] on div "[PERSON_NAME]" at bounding box center [901, 141] width 539 height 18
click at [596, 142] on div "MB" at bounding box center [603, 142] width 33 height 33
click at [651, 145] on div "[PERSON_NAME]" at bounding box center [901, 141] width 539 height 18
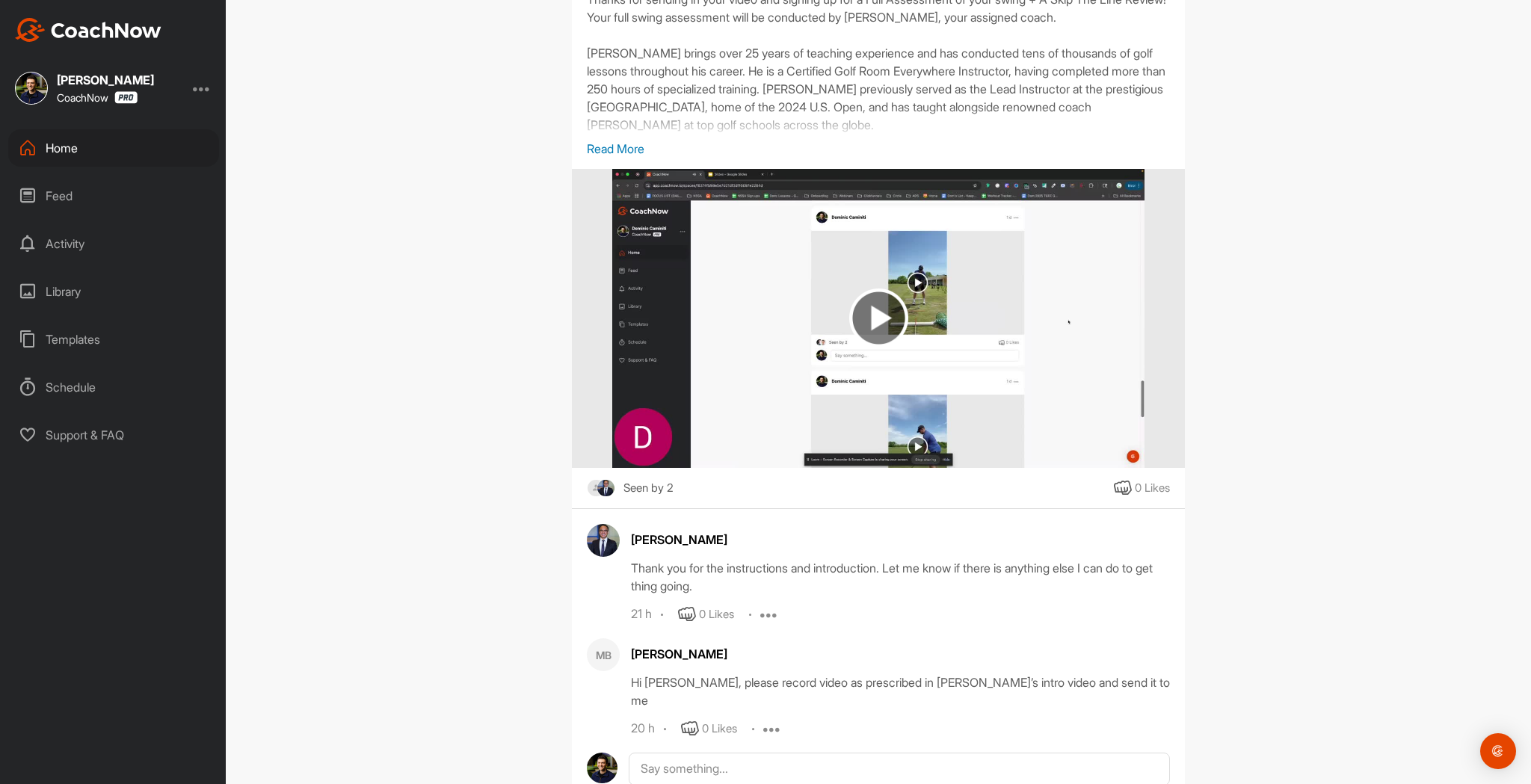
scroll to position [0, 0]
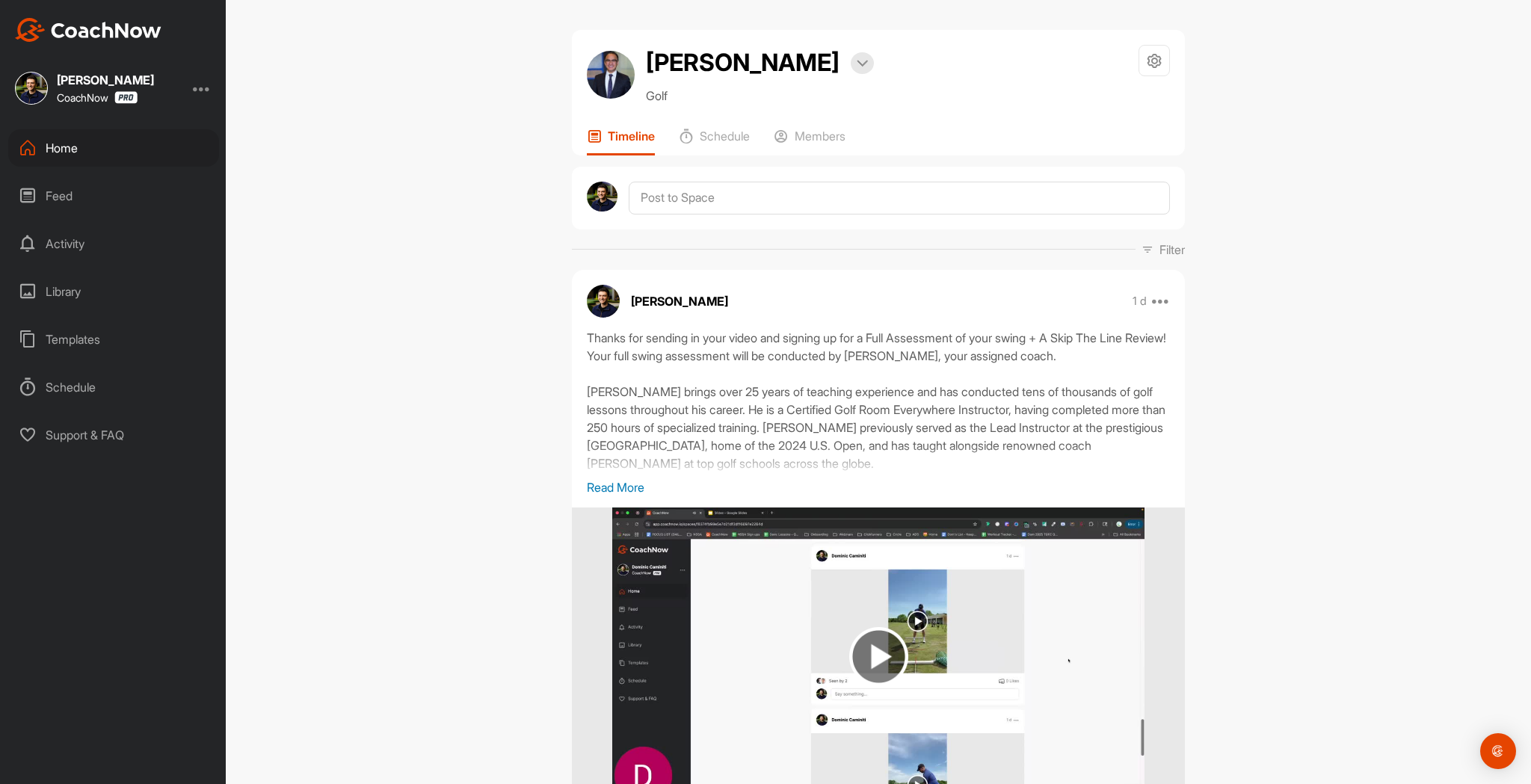
click at [838, 124] on div "[PERSON_NAME] Bookings Golf Space Settings Your Notifications Timeline Schedule…" at bounding box center [878, 92] width 613 height 126
click at [835, 136] on p "Members" at bounding box center [820, 136] width 51 height 15
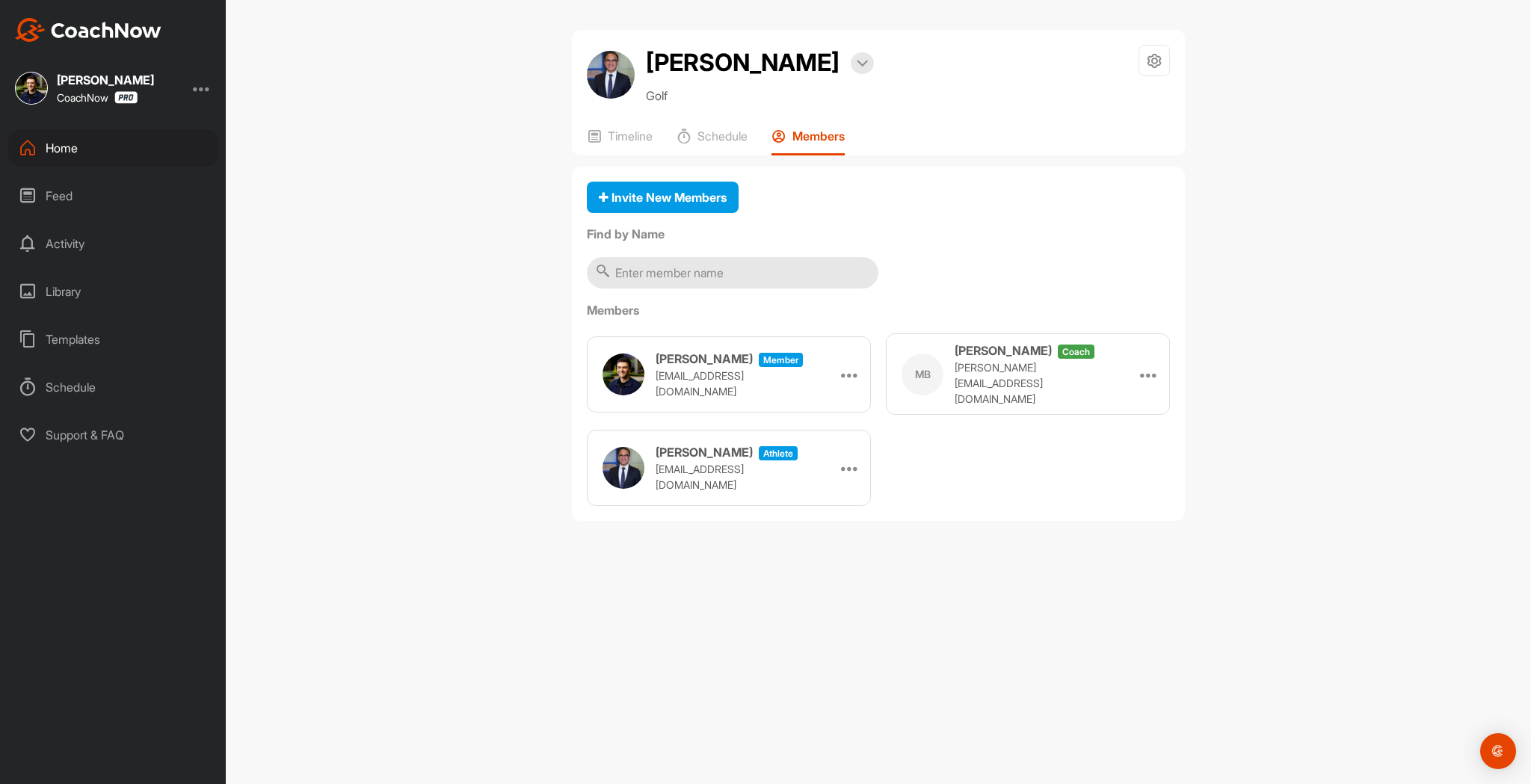
click at [1042, 473] on div "[PERSON_NAME] Member [EMAIL_ADDRESS][DOMAIN_NAME] Make Athlete MB [PERSON_NAME]…" at bounding box center [878, 420] width 583 height 173
click at [608, 136] on p "Timeline" at bounding box center [630, 136] width 45 height 15
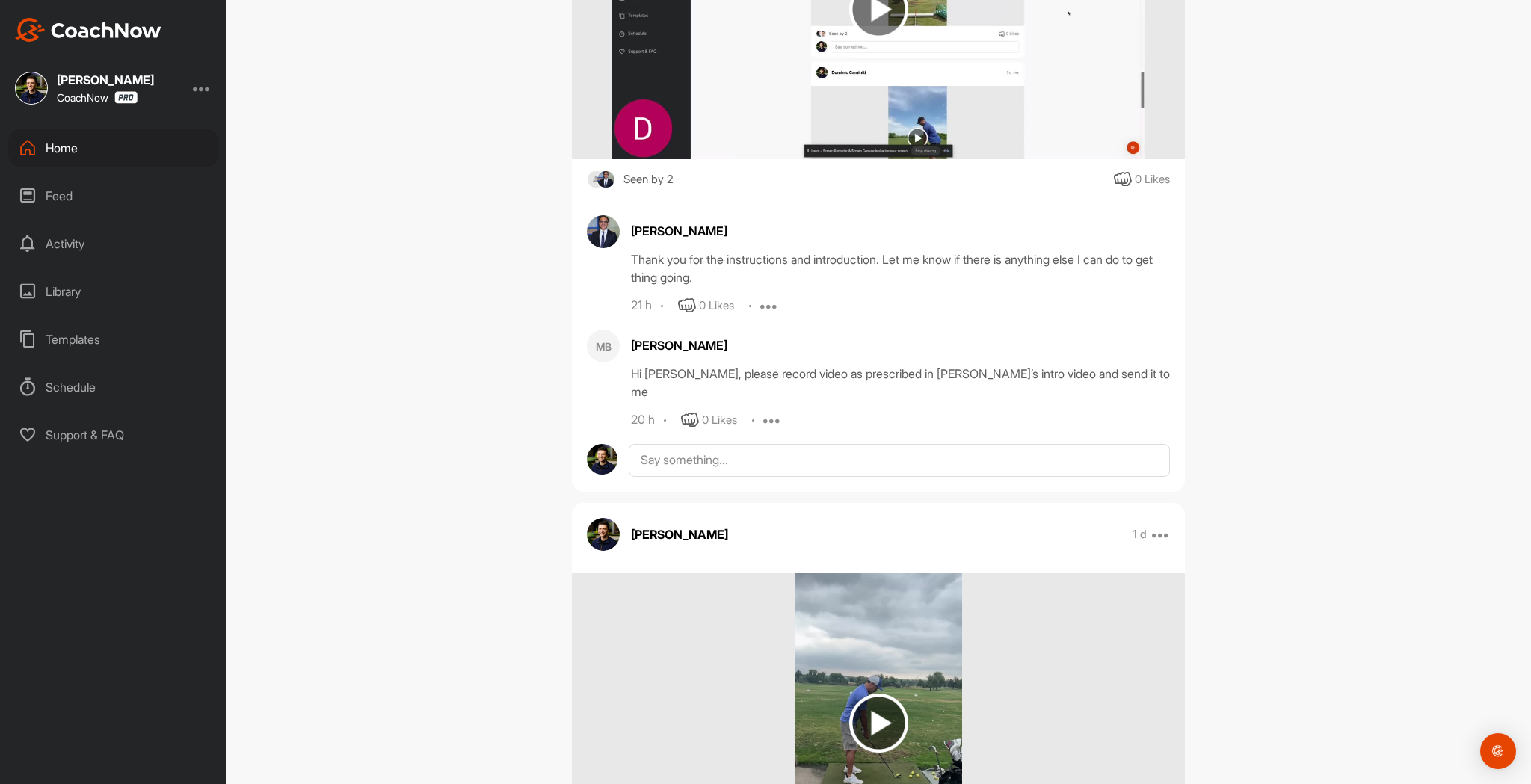
scroll to position [851, 0]
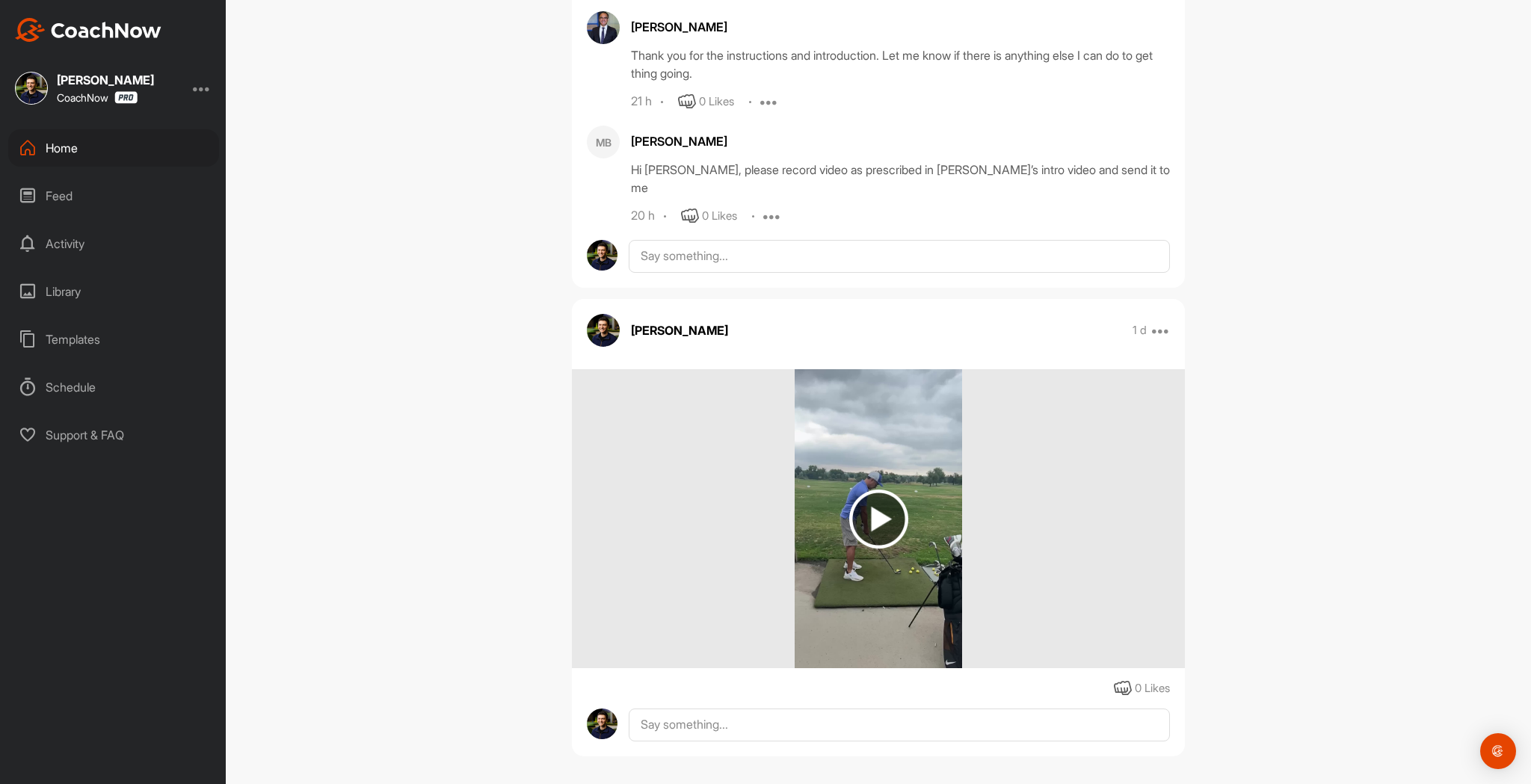
click at [58, 145] on div "Home" at bounding box center [114, 148] width 211 height 38
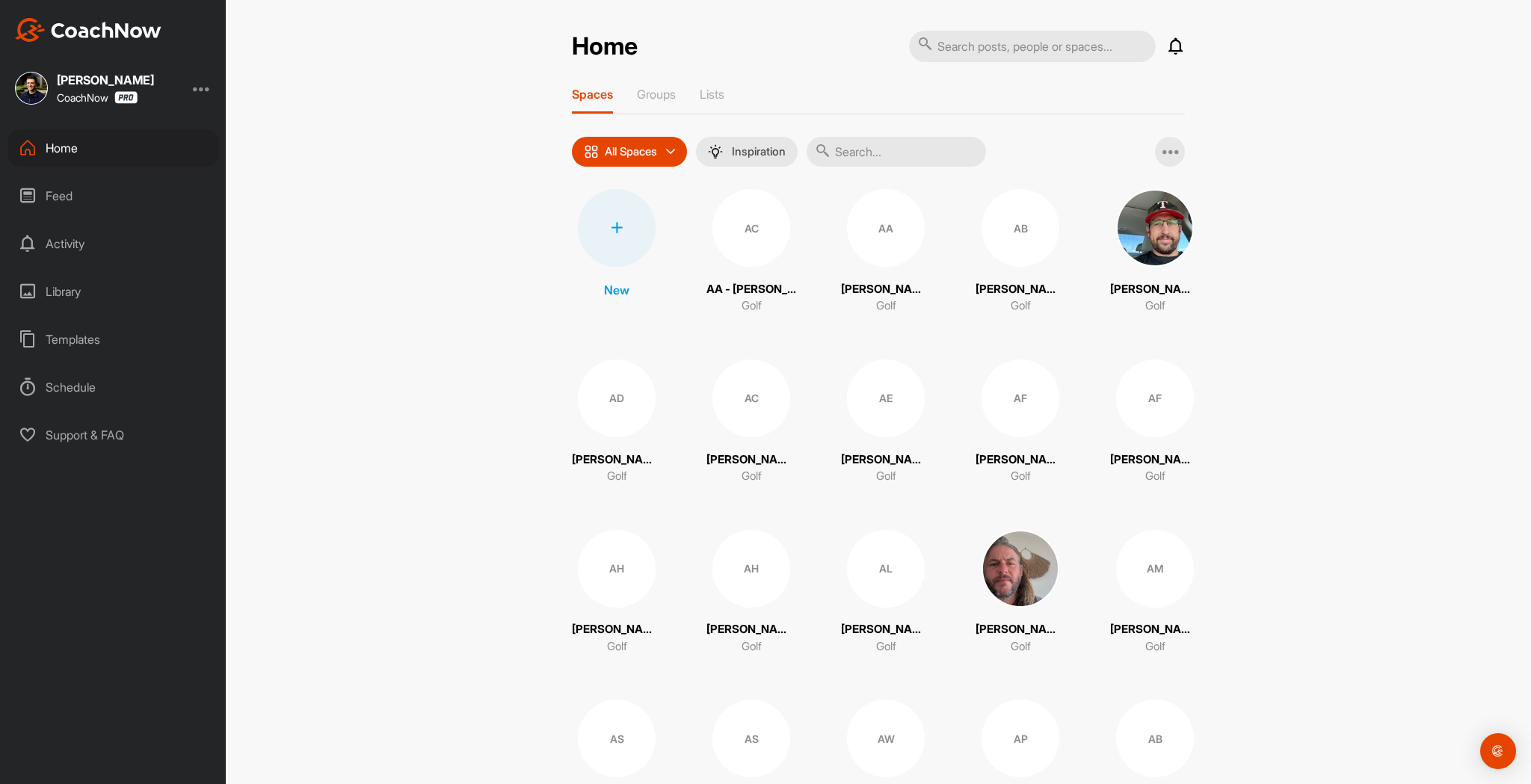
click at [1170, 49] on icon at bounding box center [1176, 46] width 18 height 18
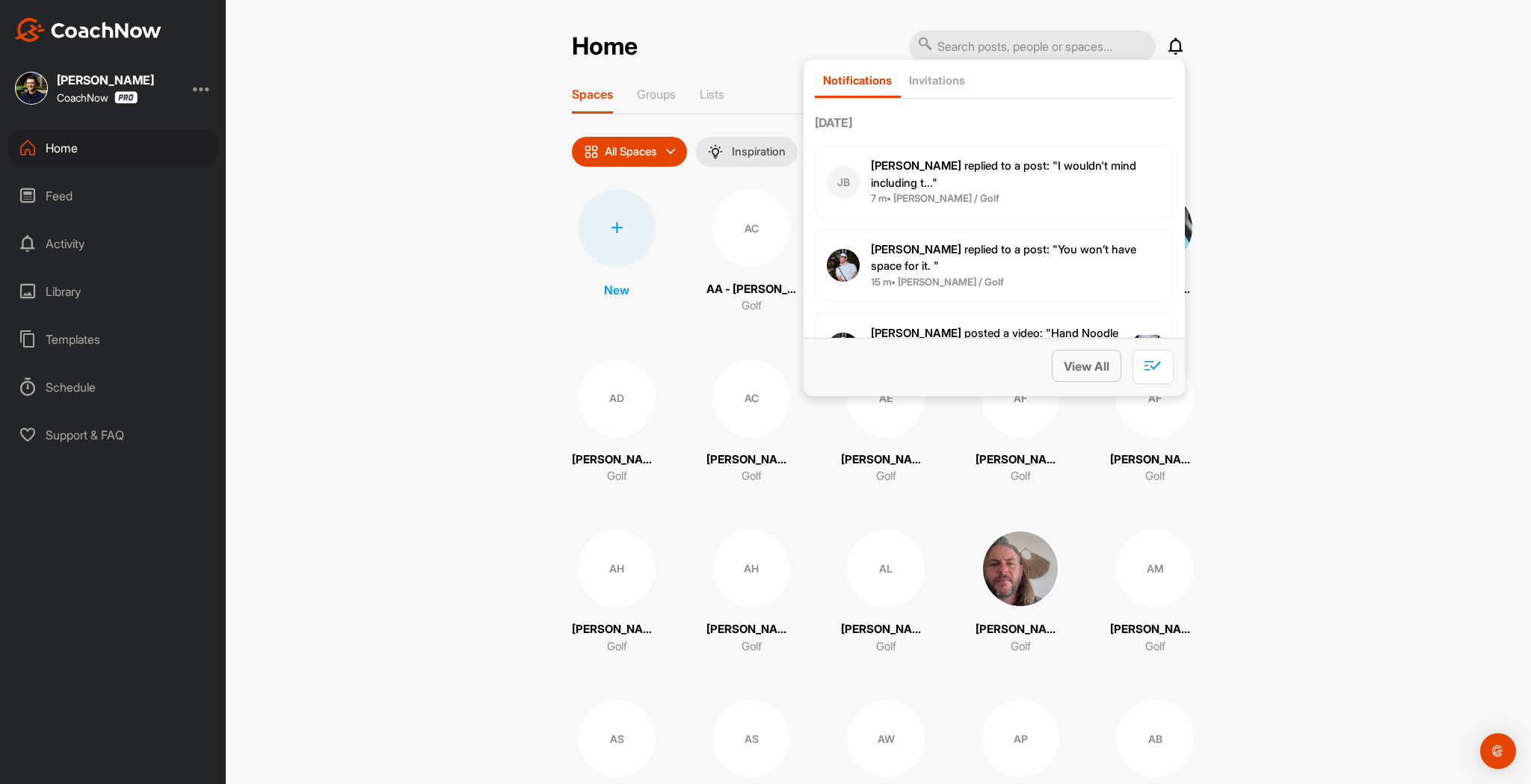
click at [1078, 373] on span "View All" at bounding box center [1086, 366] width 45 height 15
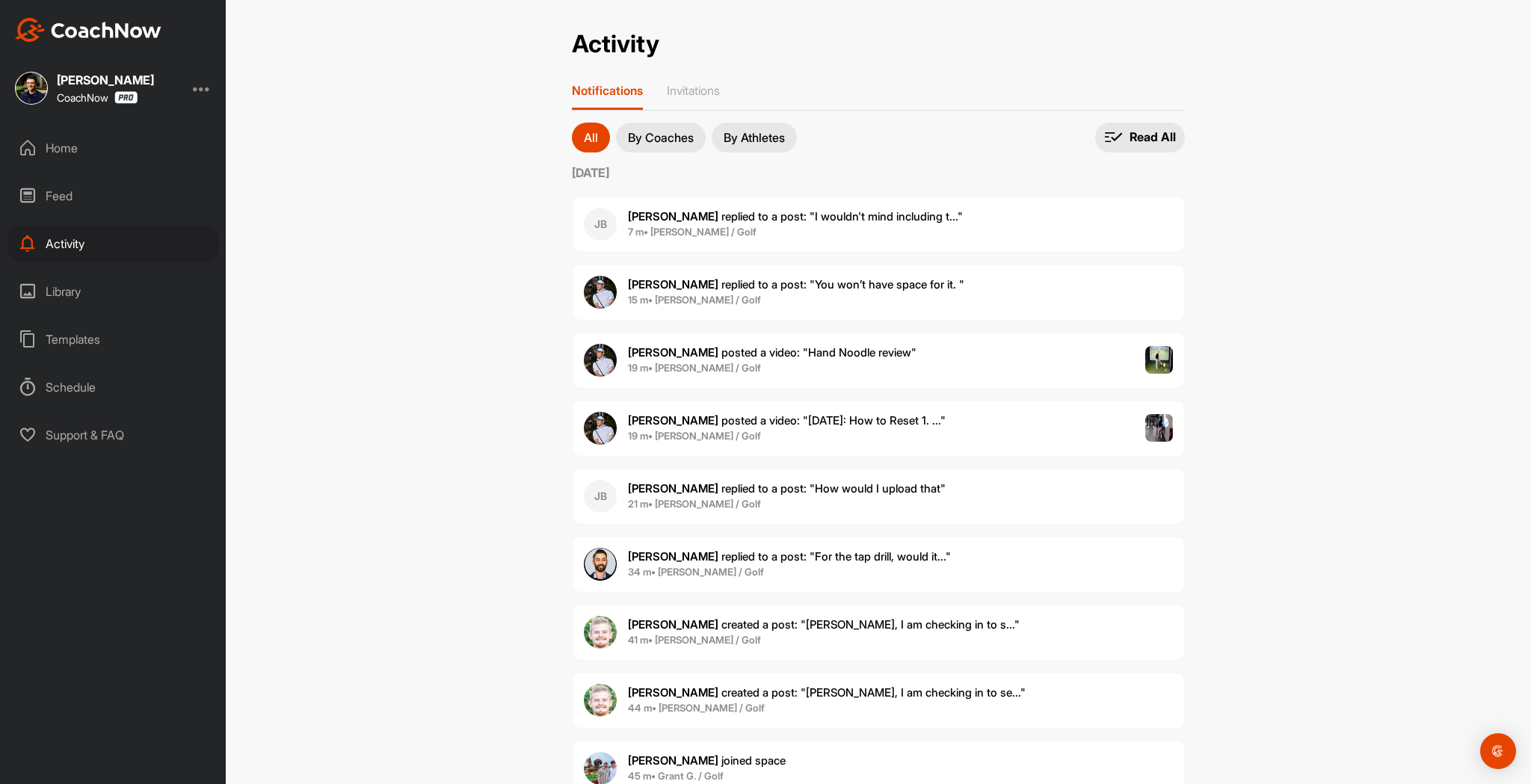
click at [1378, 178] on div "Activity Activity Notifications Invitations All By Coaches By Athletes All noti…" at bounding box center [878, 392] width 1305 height 784
click at [401, 301] on div "Activity Activity Notifications Invitations All By Coaches By Athletes All noti…" at bounding box center [878, 392] width 1305 height 784
